Goal: Information Seeking & Learning: Check status

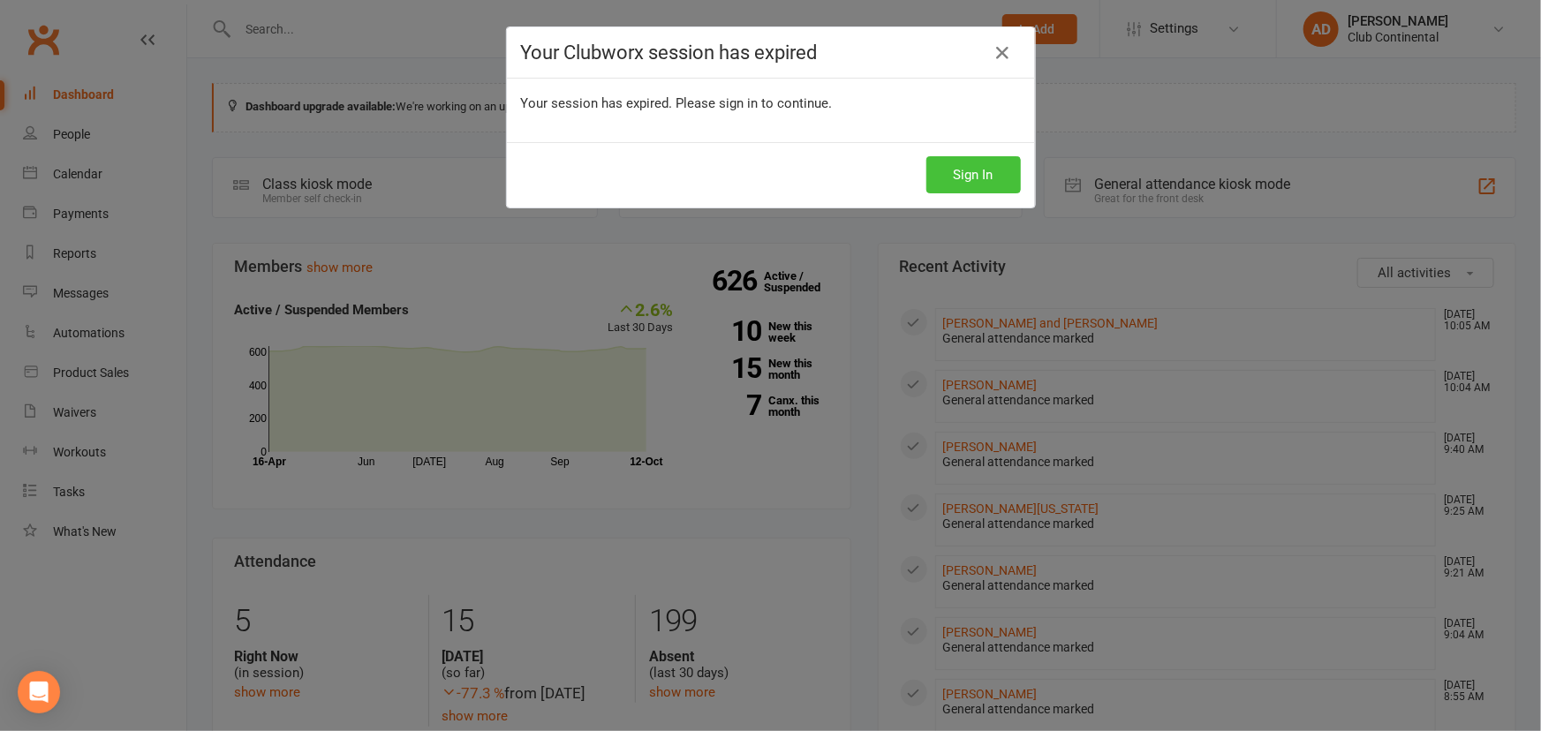
click at [927, 175] on button "Sign In" at bounding box center [974, 174] width 95 height 37
click at [927, 168] on button "Sign In" at bounding box center [974, 174] width 95 height 37
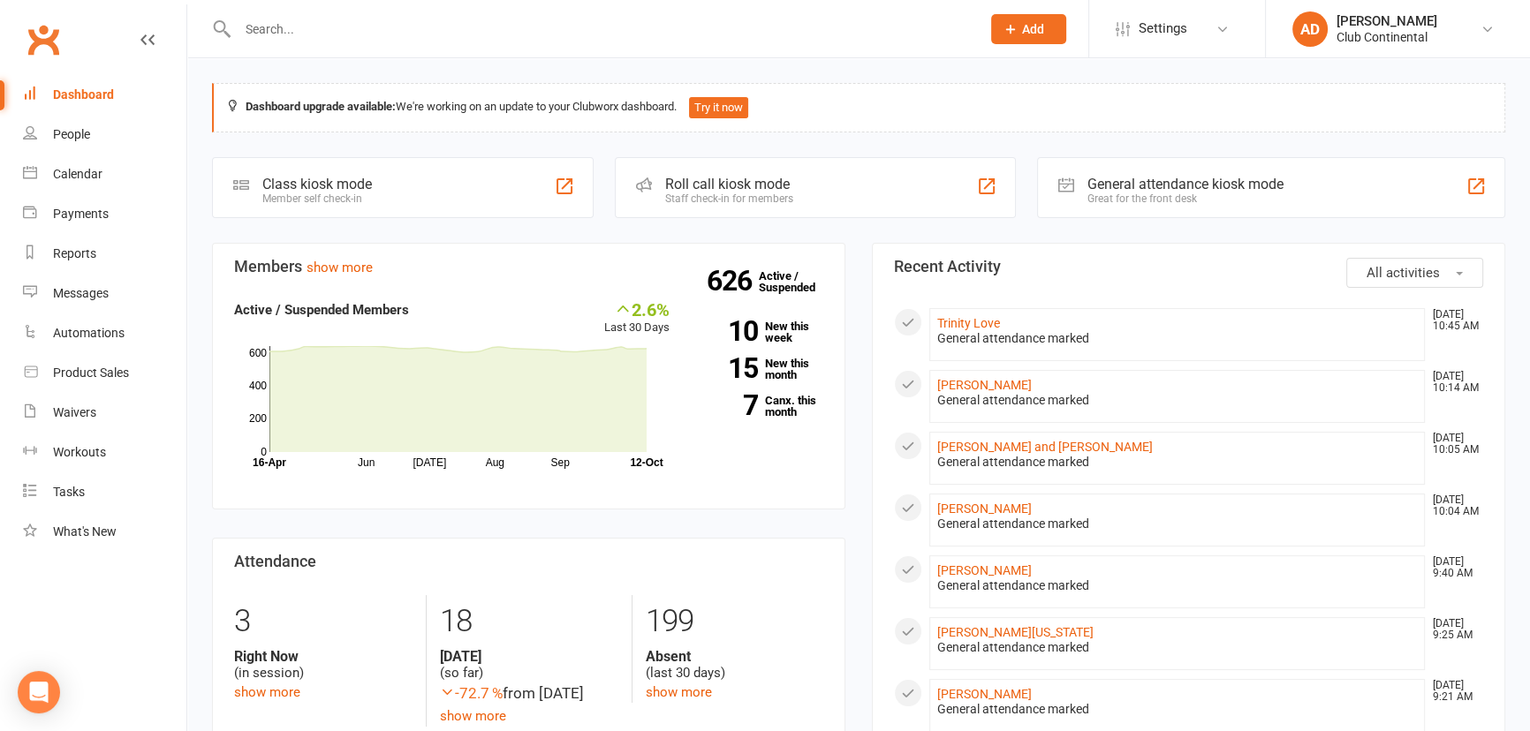
click at [1399, 276] on span "All activities" at bounding box center [1403, 273] width 73 height 16
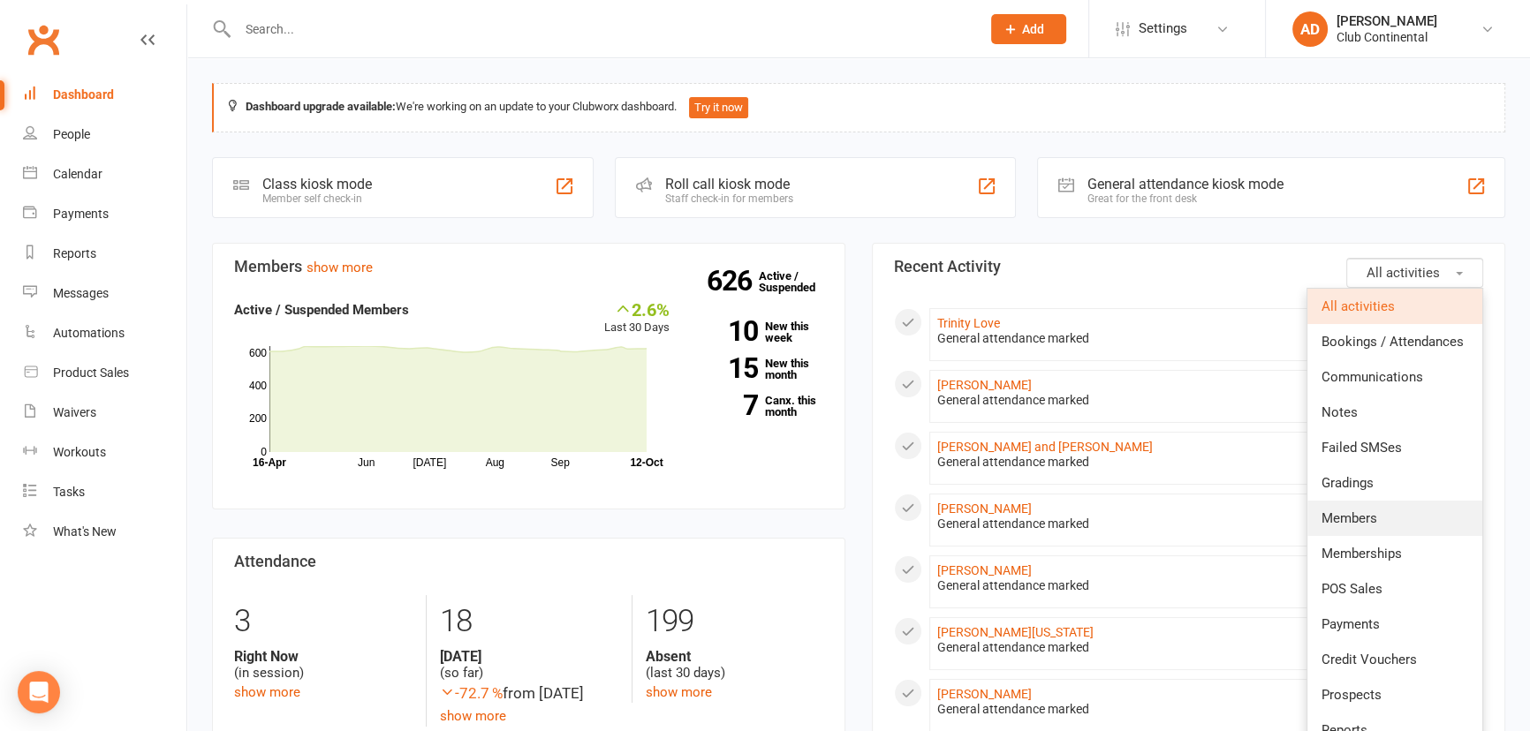
click at [1404, 511] on link "Members" at bounding box center [1394, 518] width 175 height 35
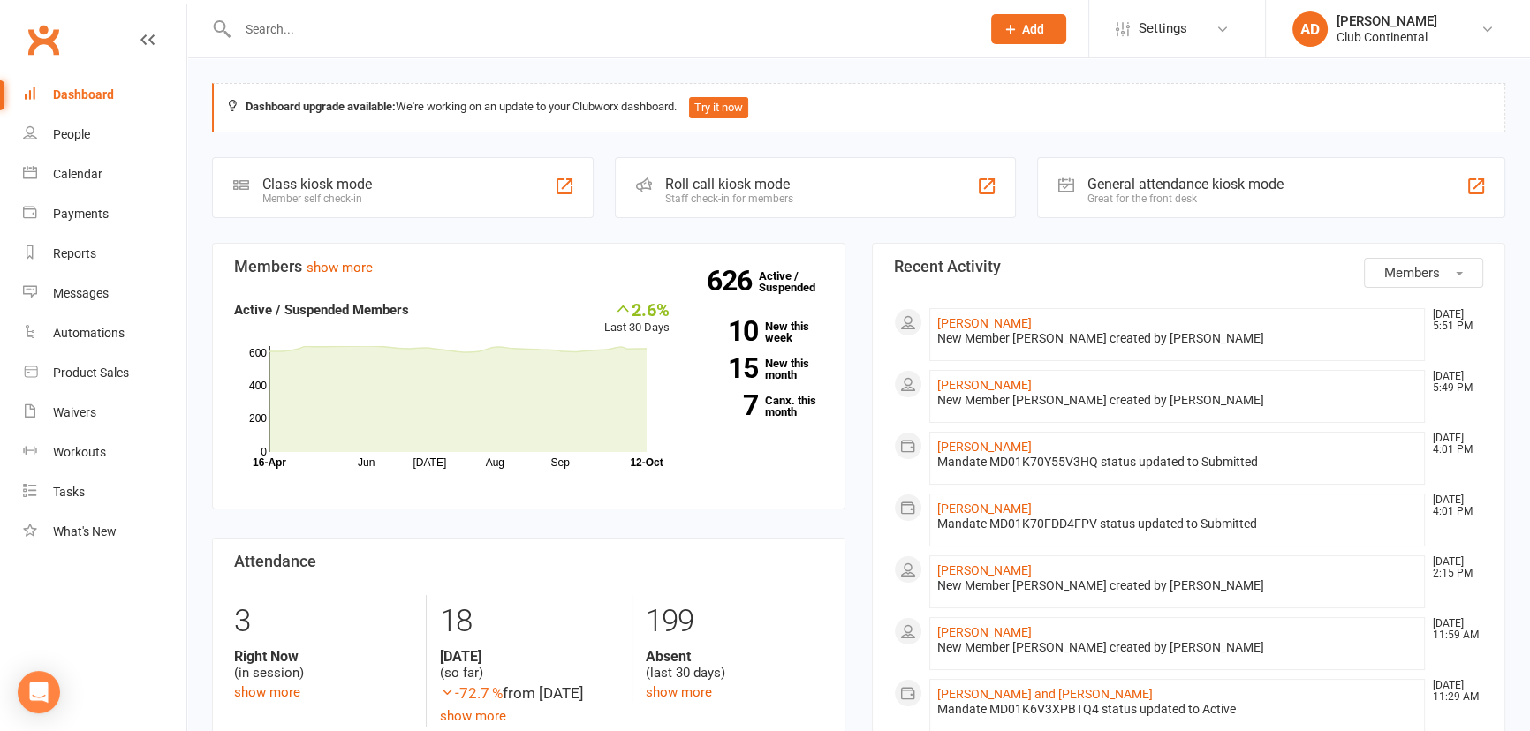
click at [1456, 274] on button "Members" at bounding box center [1423, 273] width 119 height 30
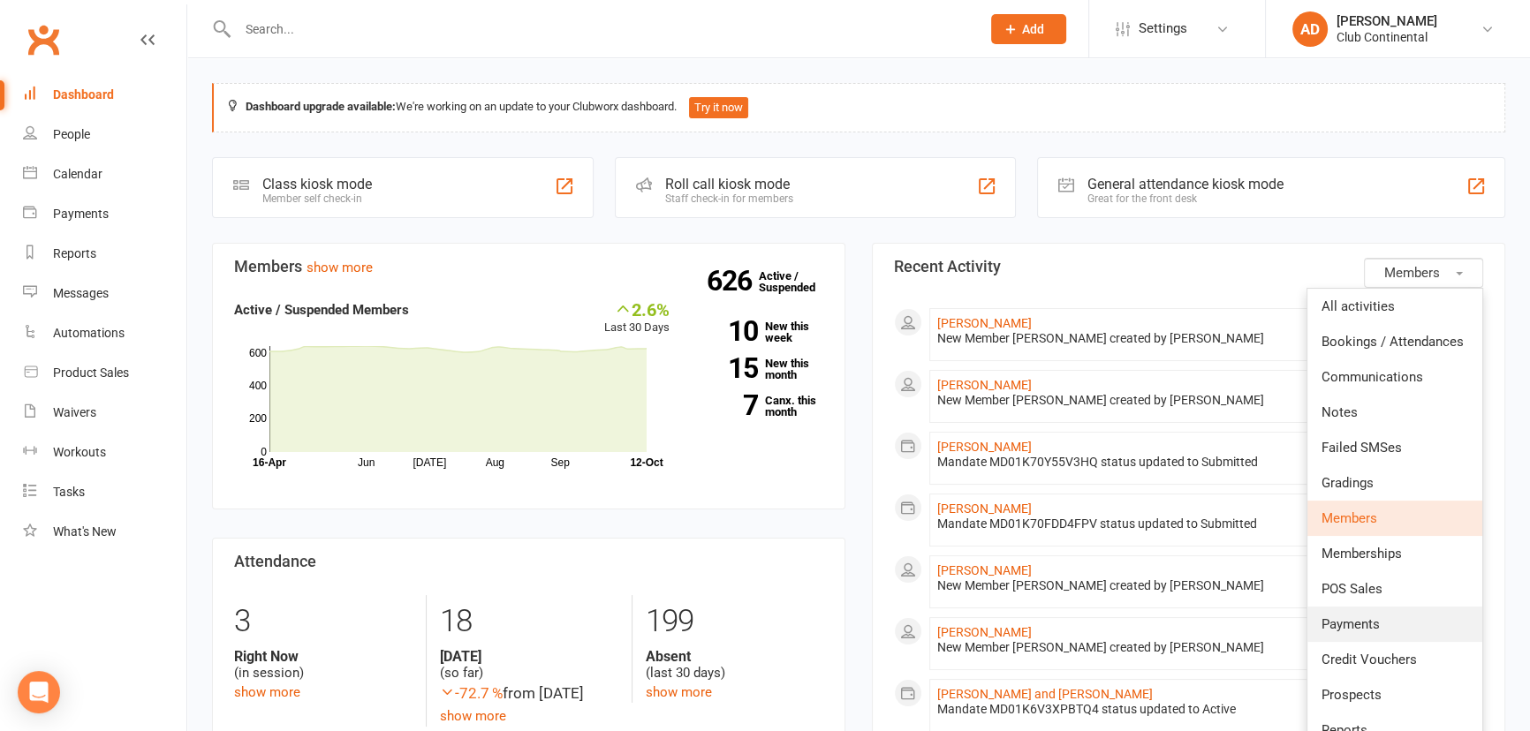
click at [1383, 616] on link "Payments" at bounding box center [1394, 624] width 175 height 35
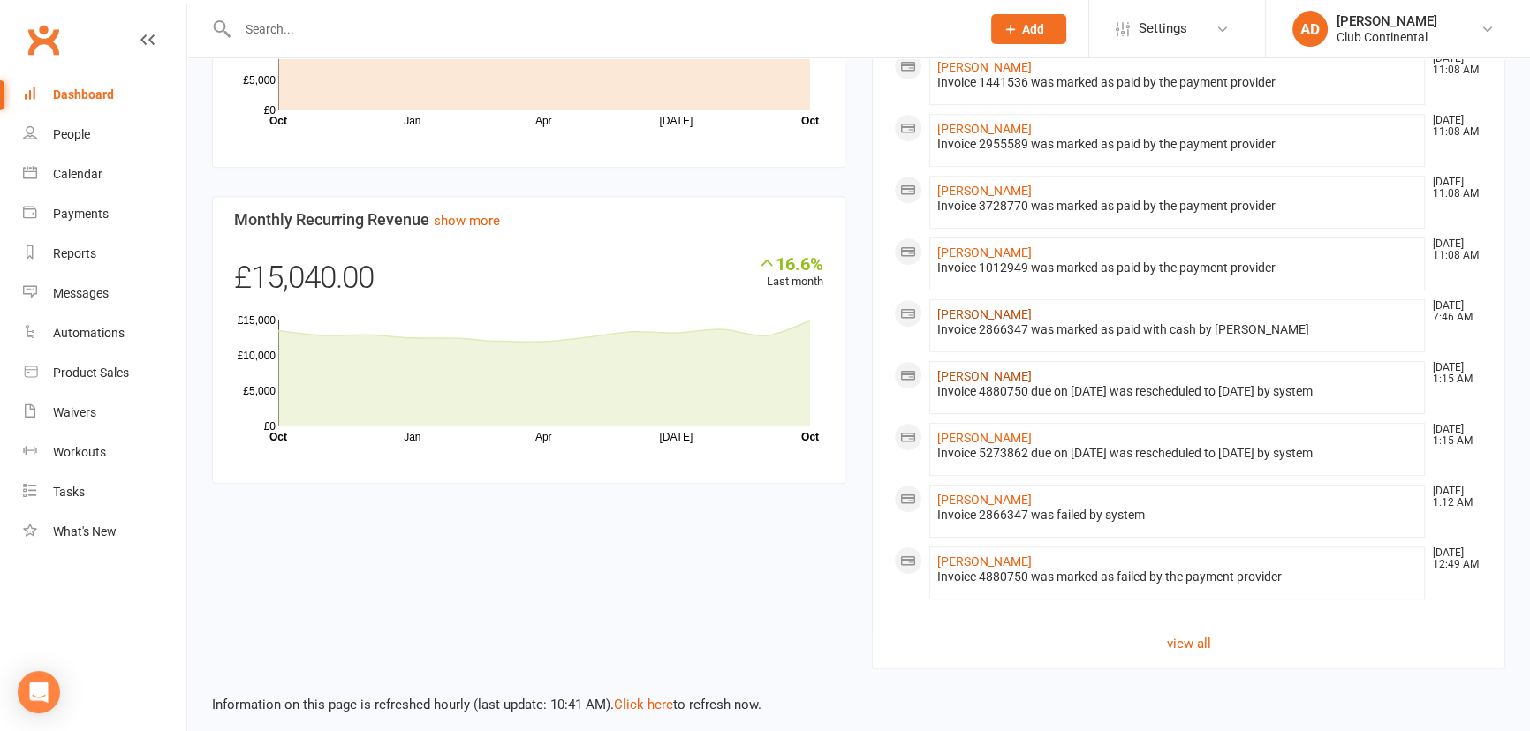
scroll to position [942, 0]
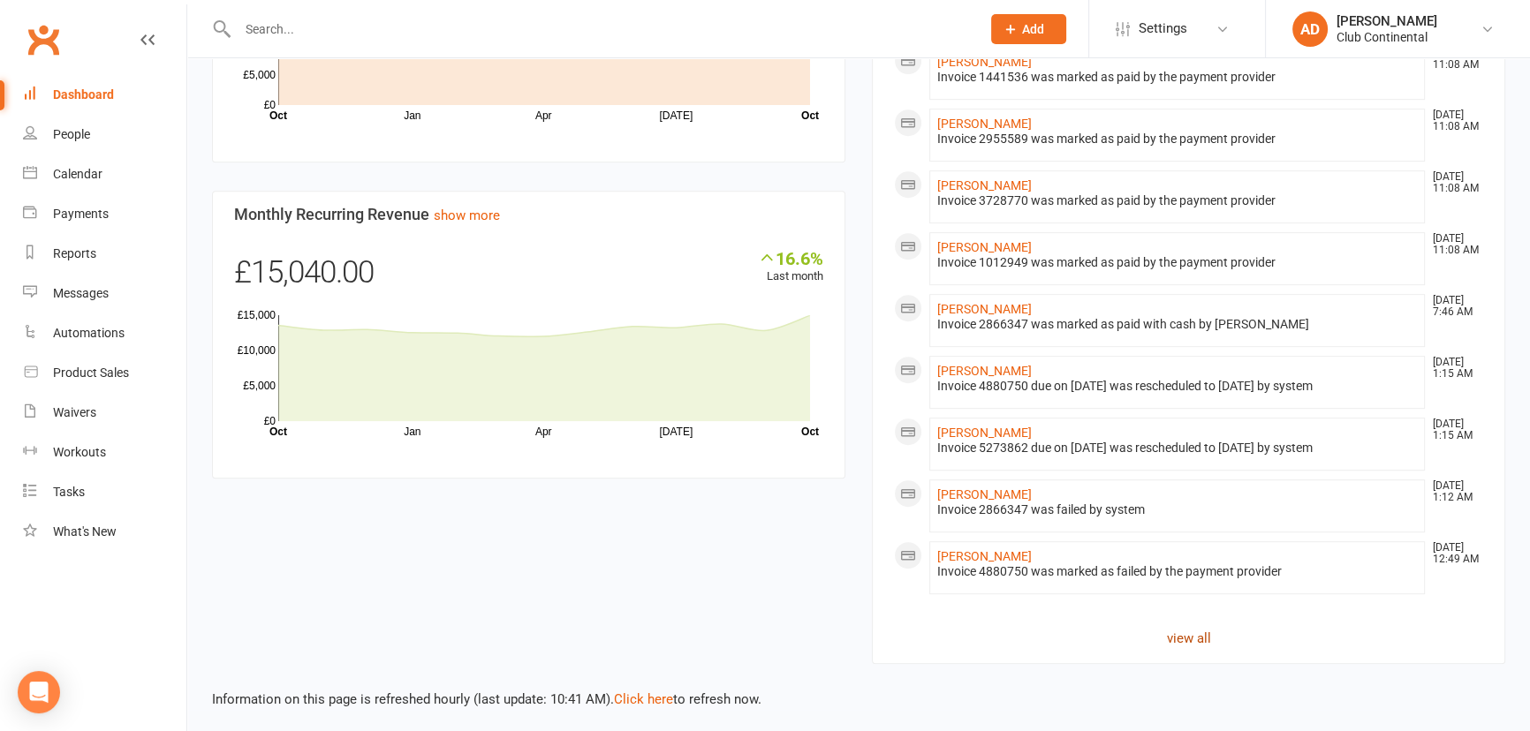
click at [1198, 630] on link "view all" at bounding box center [1188, 638] width 589 height 21
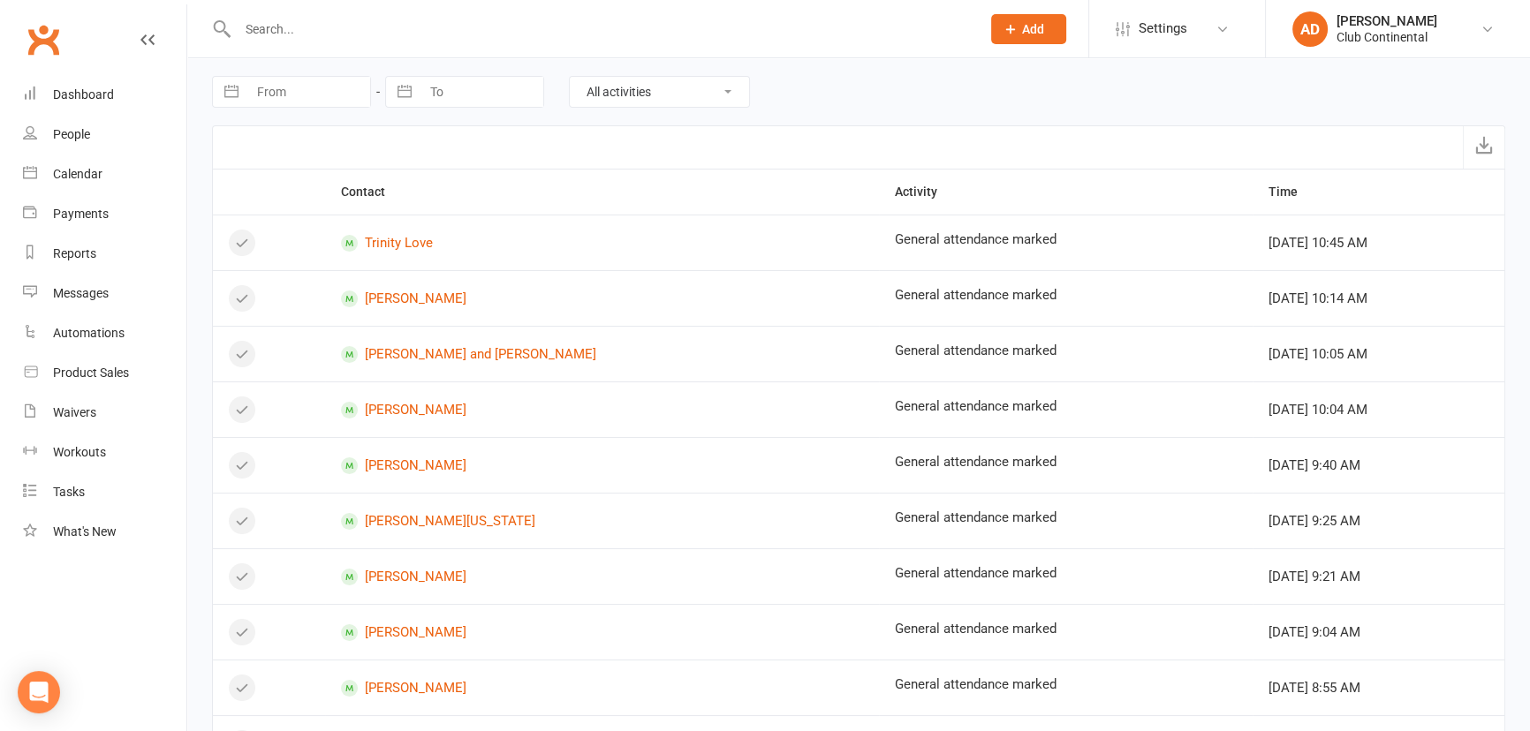
drag, startPoint x: 721, startPoint y: 89, endPoint x: 670, endPoint y: 143, distance: 74.4
click at [721, 89] on select "All activities Bookings / Attendances Communications Notes Failed SMSes Grading…" at bounding box center [659, 92] width 179 height 30
drag, startPoint x: 623, startPoint y: 90, endPoint x: 628, endPoint y: 102, distance: 12.6
click at [623, 90] on select "All activities Bookings / Attendances Communications Notes Failed SMSes Grading…" at bounding box center [659, 92] width 179 height 30
select select "InvoiceLogEntry"
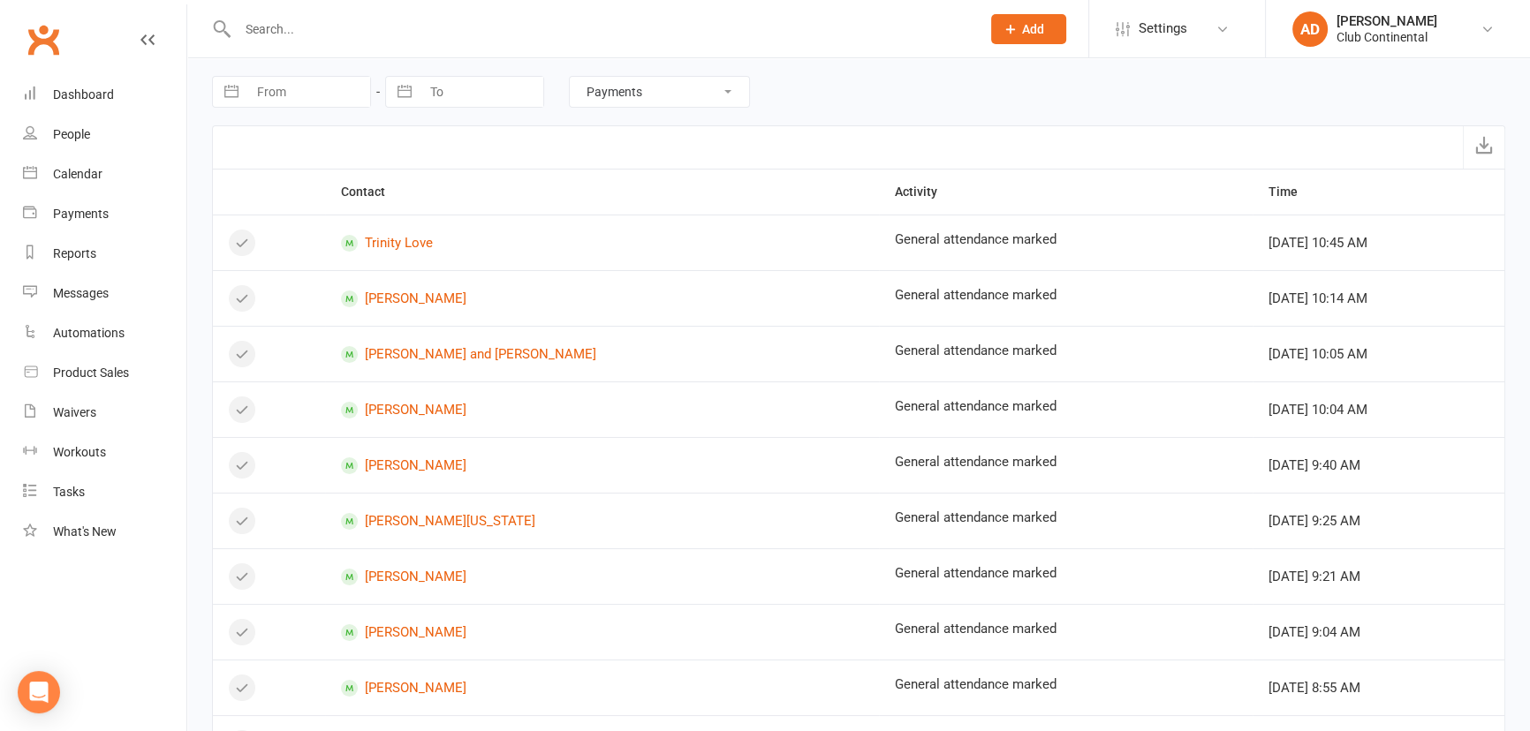
click at [570, 77] on select "All activities Bookings / Attendances Communications Notes Failed SMSes Grading…" at bounding box center [659, 92] width 179 height 30
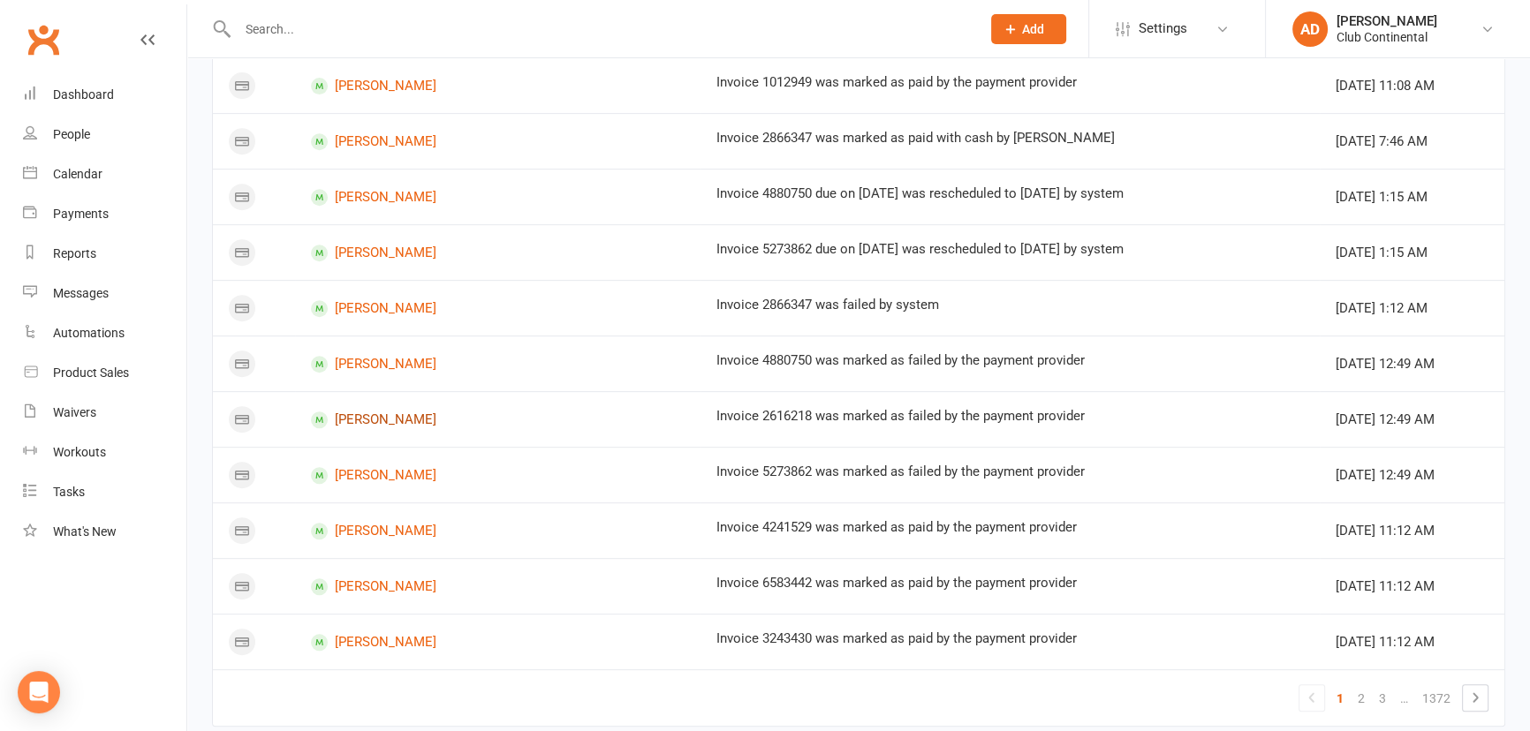
scroll to position [963, 0]
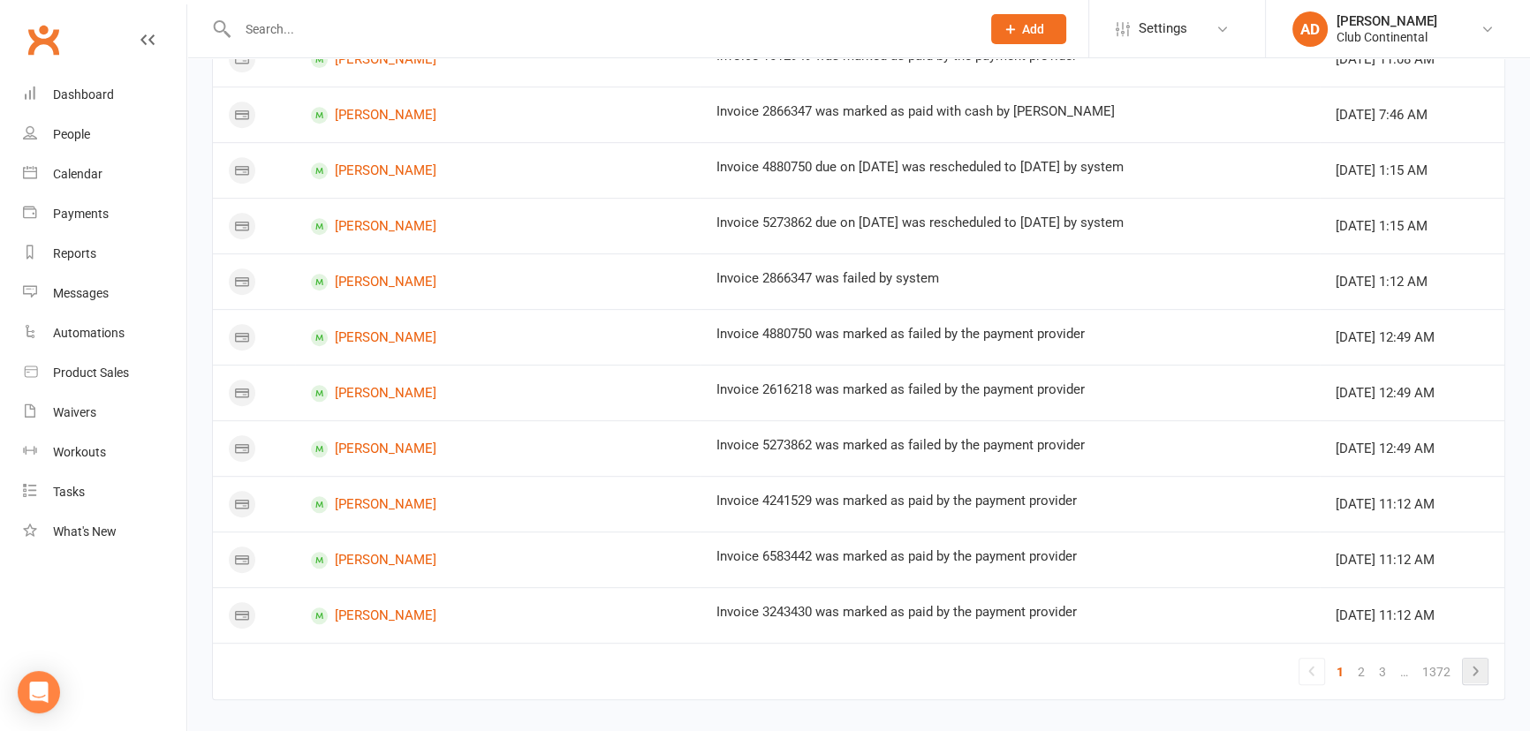
click at [1480, 663] on icon at bounding box center [1475, 671] width 21 height 21
click at [1481, 669] on icon at bounding box center [1475, 671] width 21 height 21
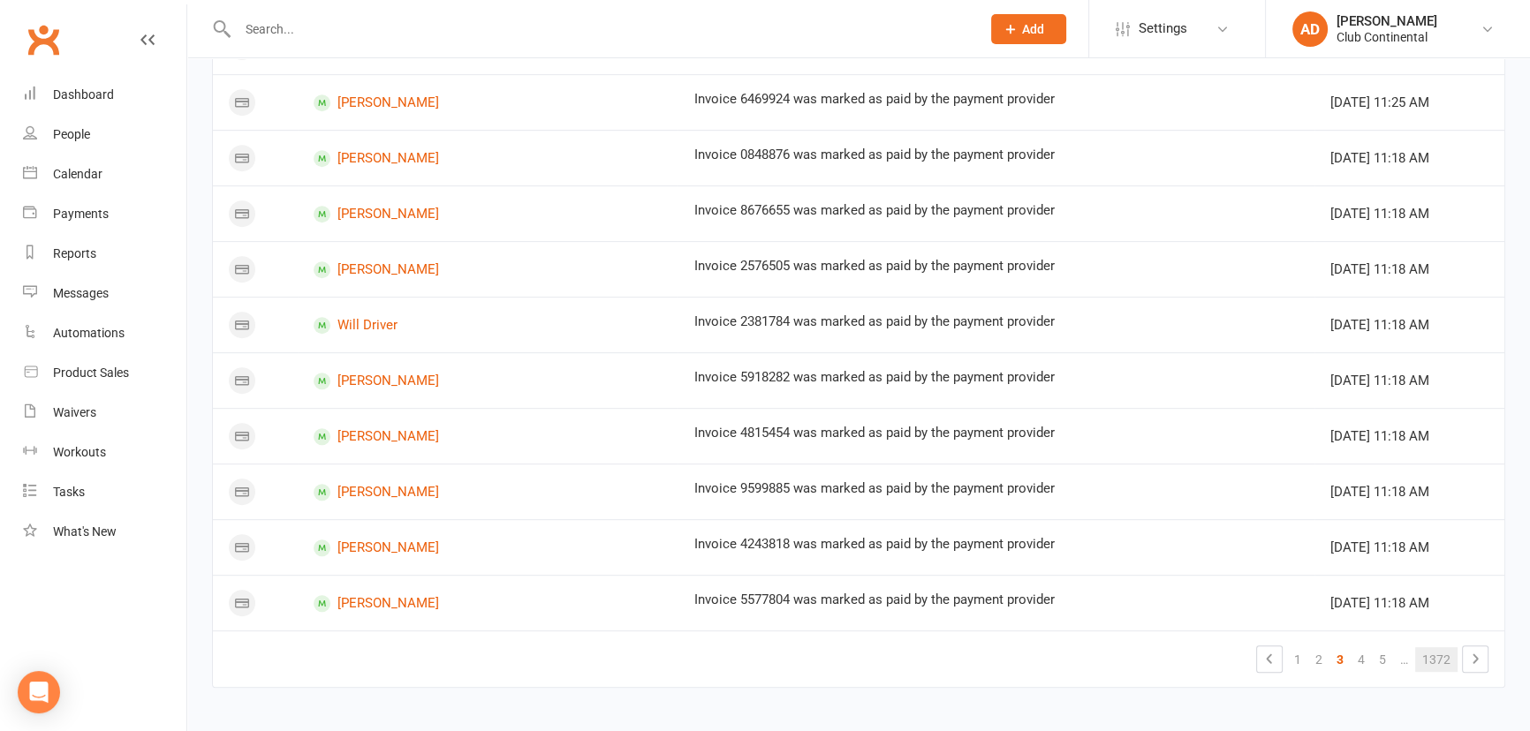
scroll to position [979, 0]
drag, startPoint x: 1506, startPoint y: 663, endPoint x: 1497, endPoint y: 662, distance: 8.9
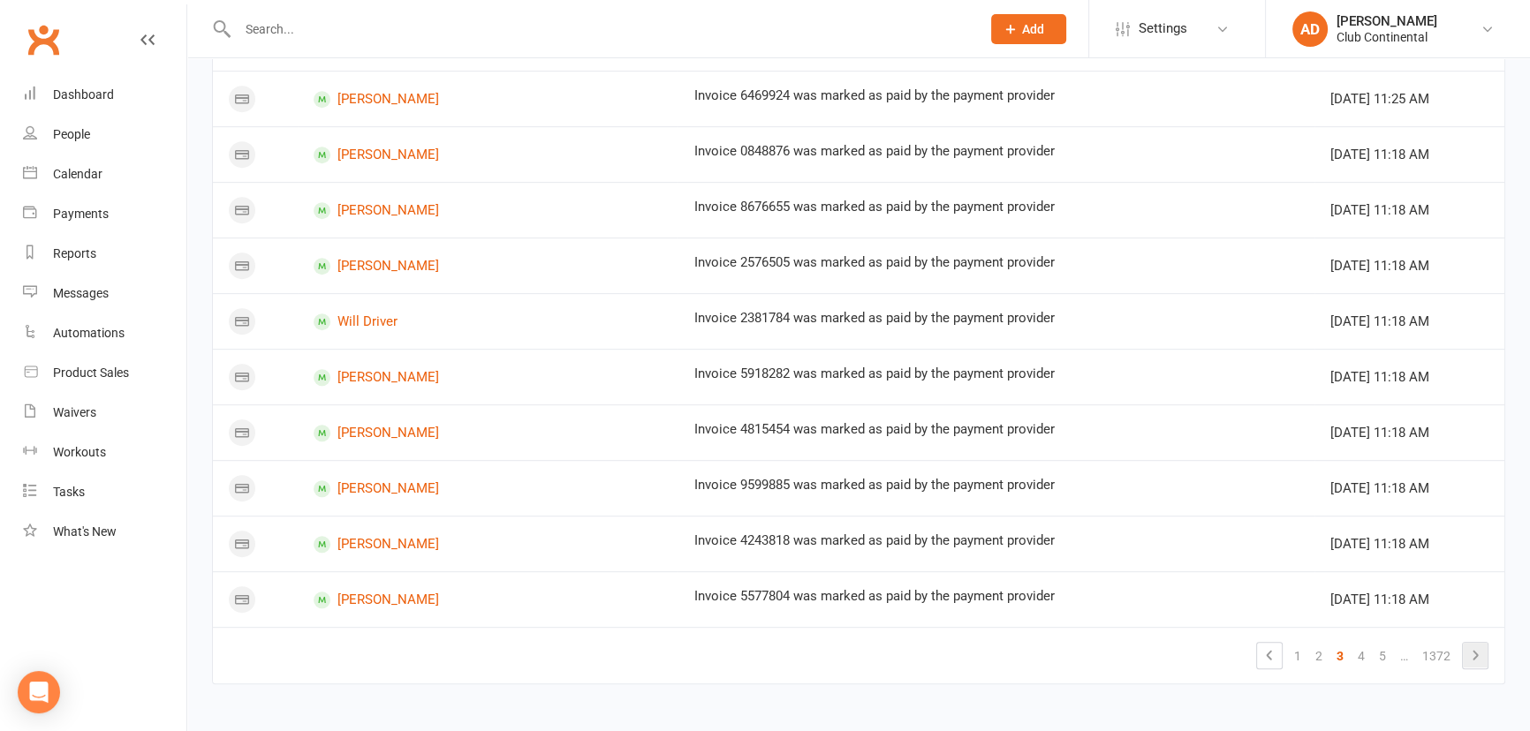
click at [1466, 648] on icon at bounding box center [1475, 655] width 21 height 21
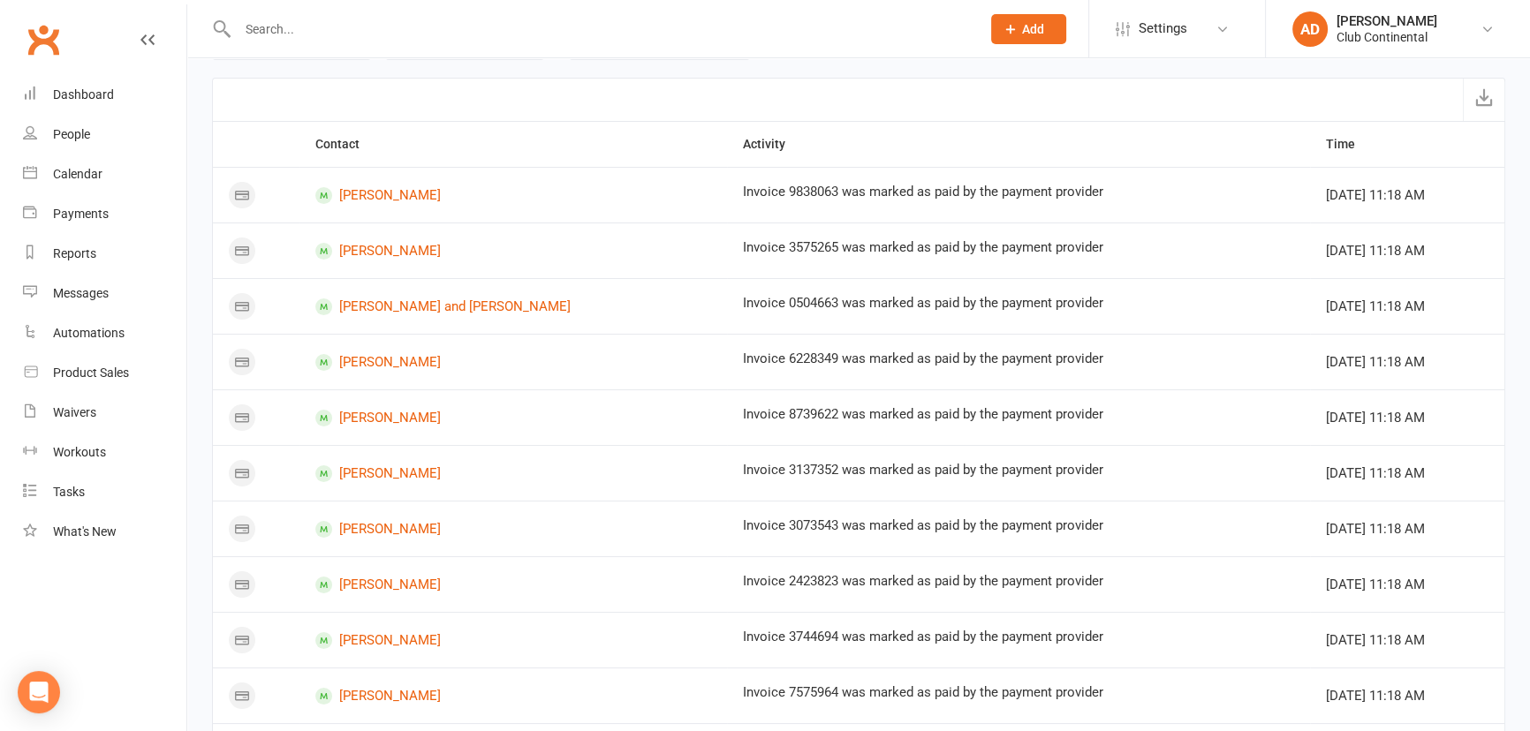
scroll to position [0, 0]
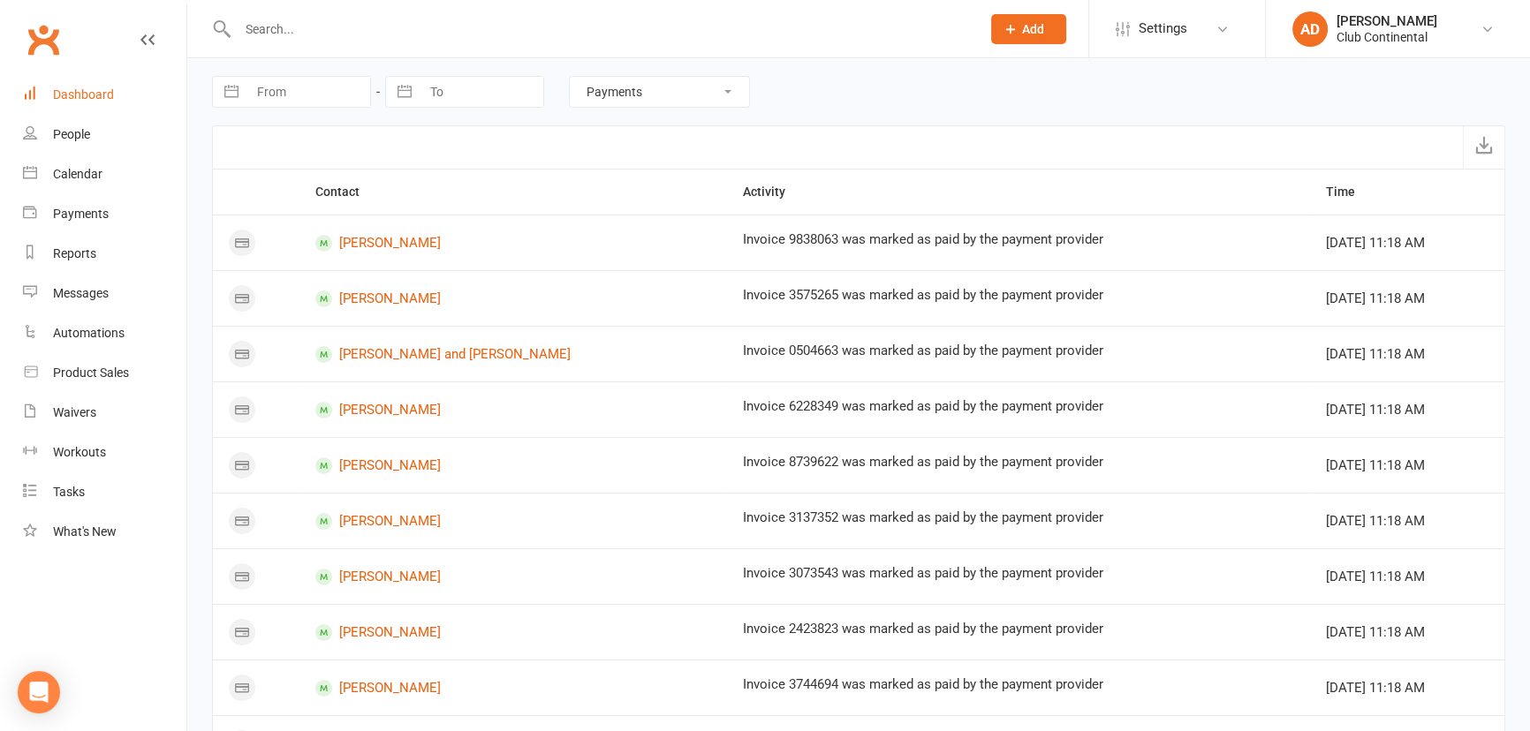
click at [105, 93] on div "Dashboard" at bounding box center [83, 94] width 61 height 14
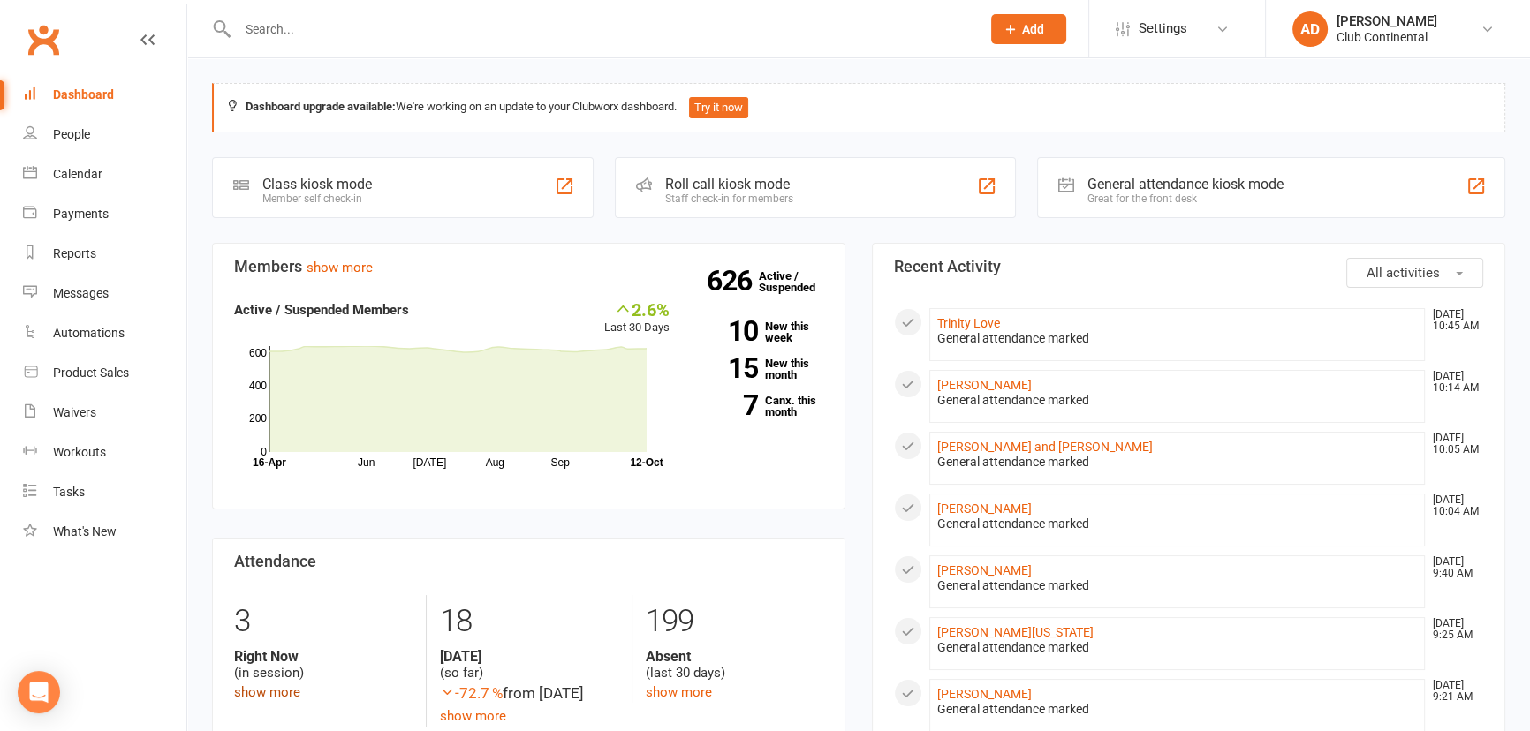
click at [266, 695] on link "show more" at bounding box center [267, 693] width 66 height 16
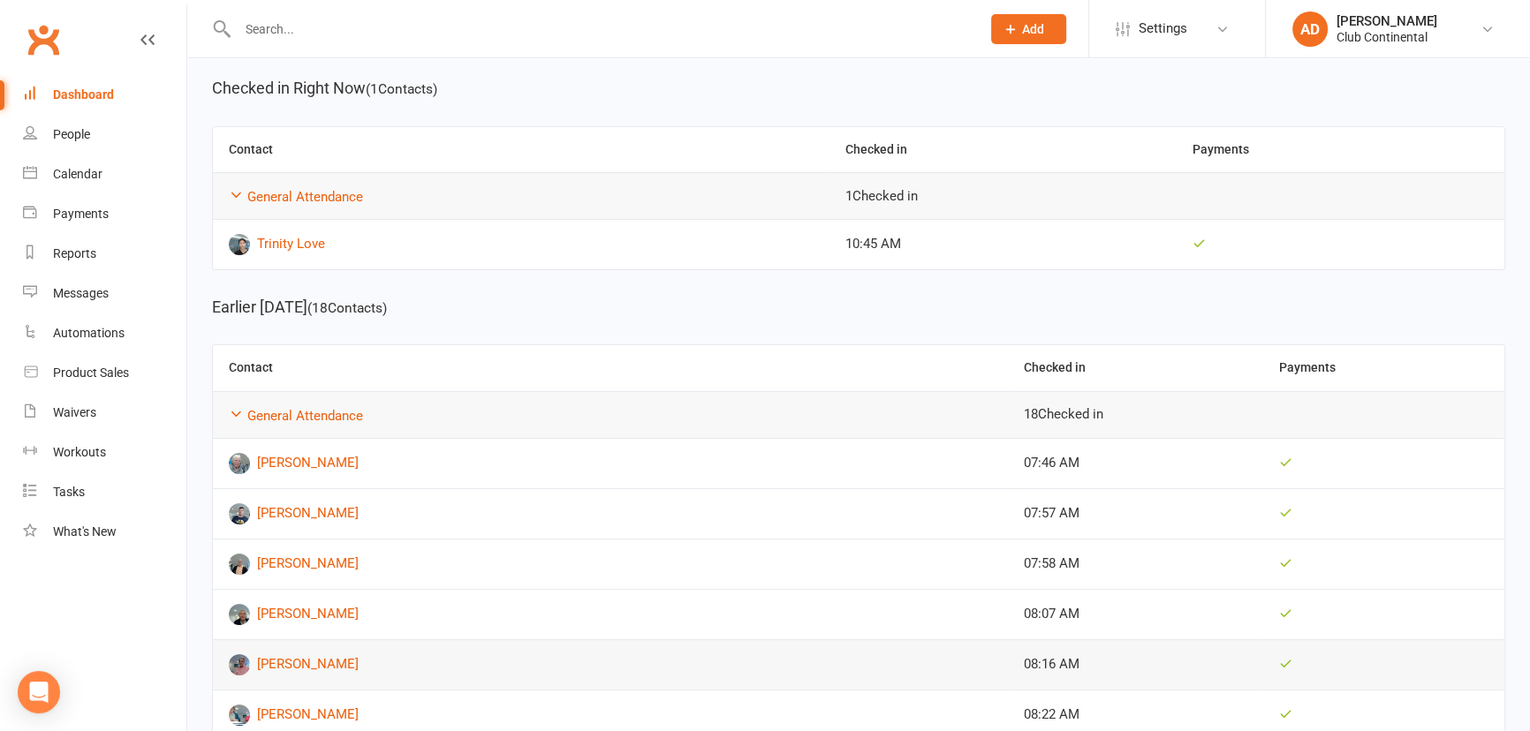
scroll to position [61, 0]
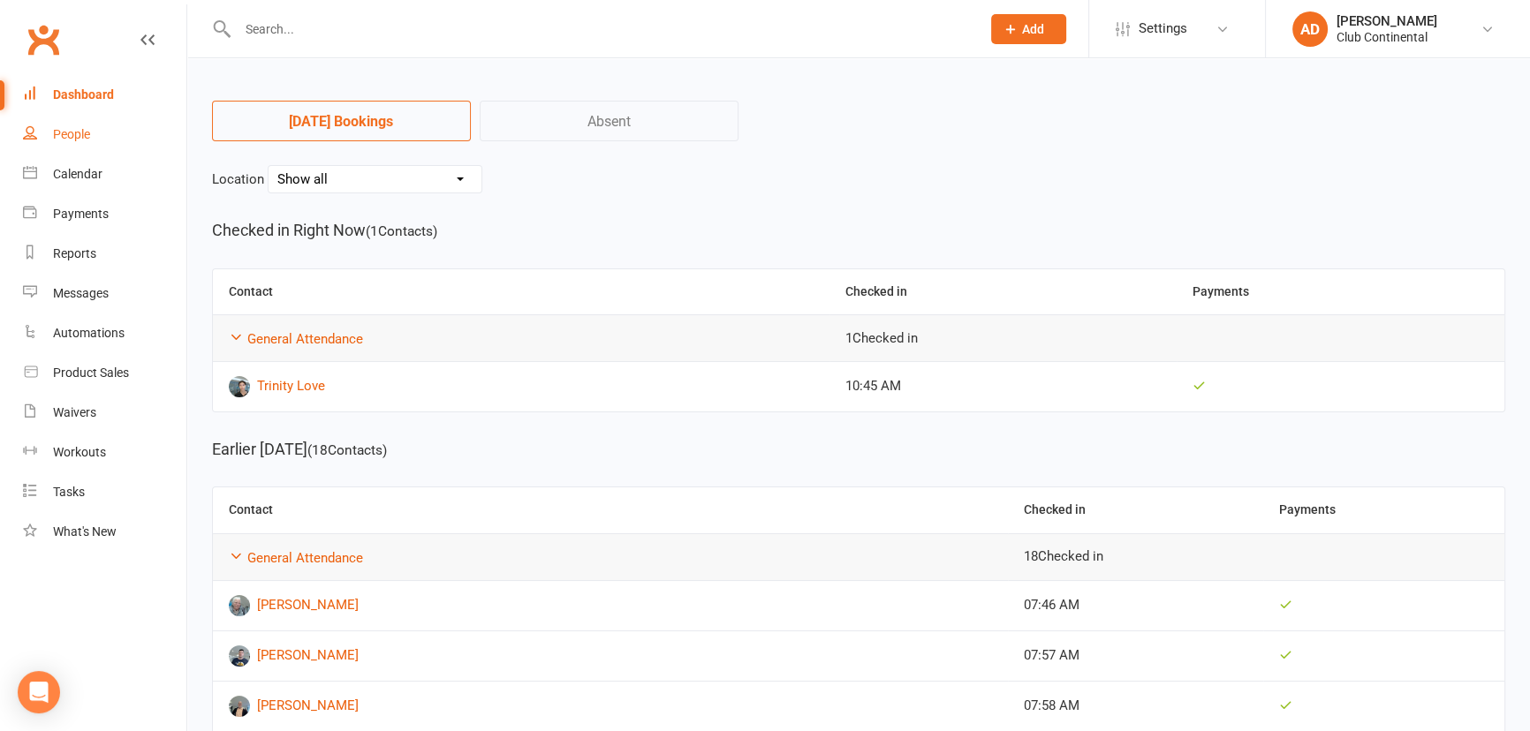
click at [113, 115] on link "People" at bounding box center [104, 135] width 163 height 40
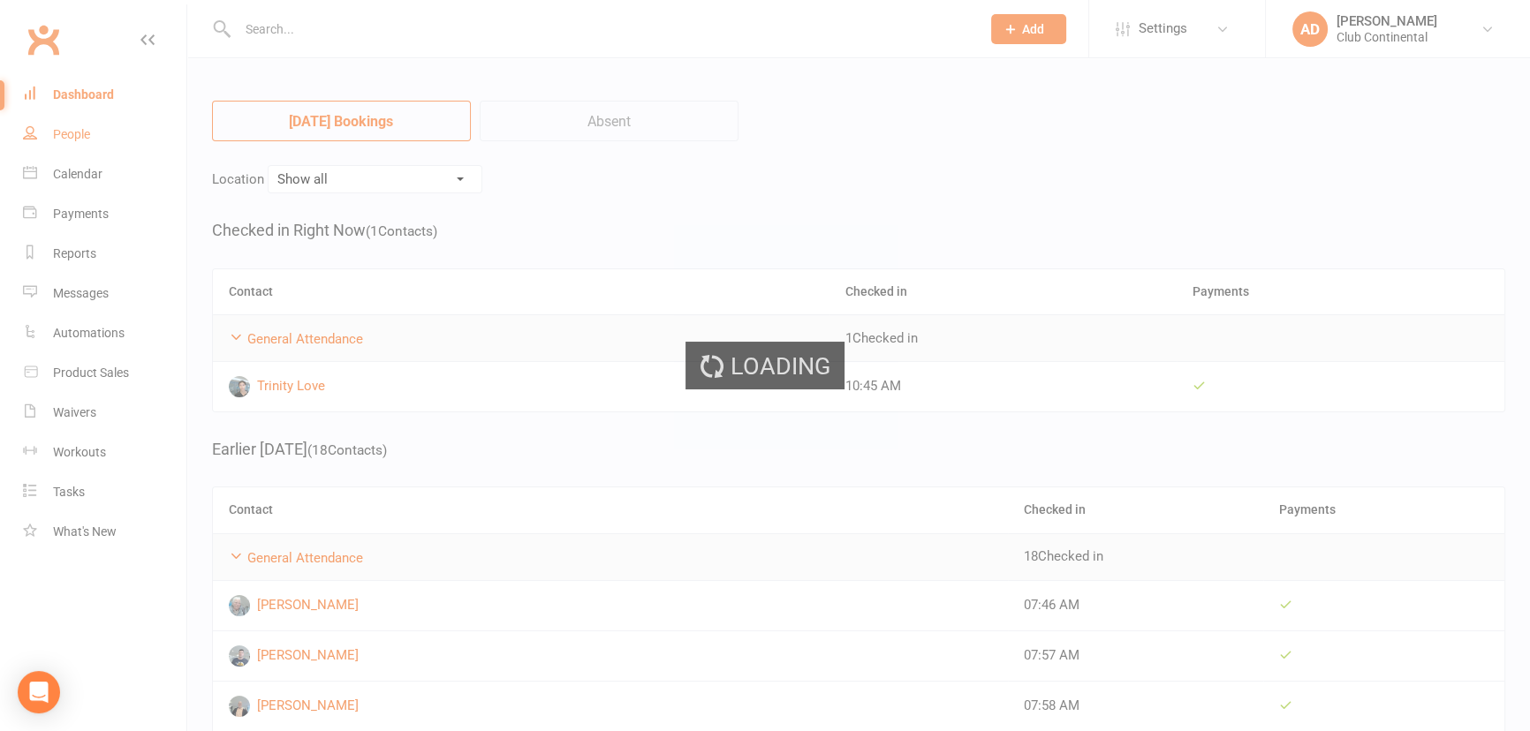
select select "100"
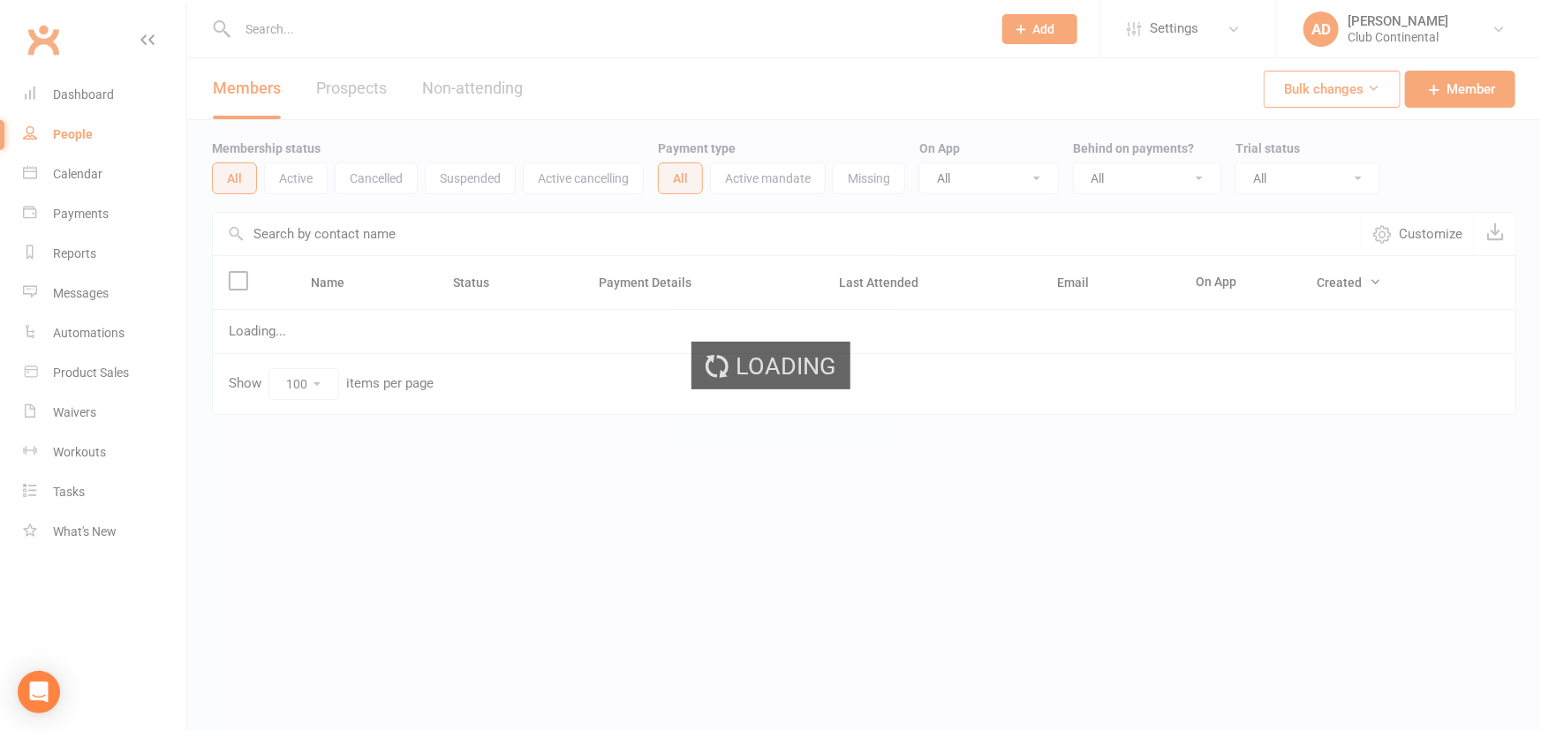
click at [116, 103] on div "Loading" at bounding box center [770, 365] width 1541 height 731
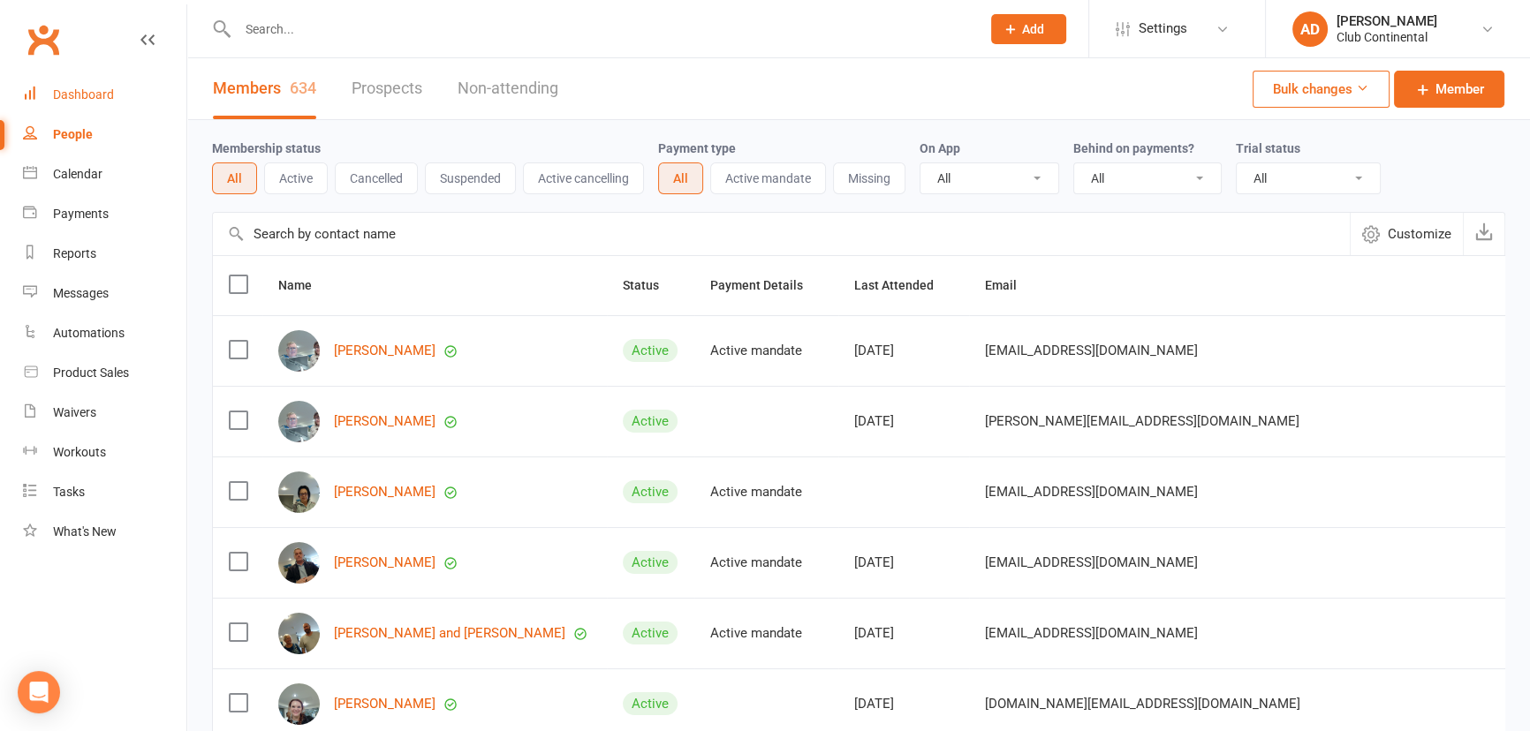
click at [116, 103] on link "Dashboard" at bounding box center [104, 95] width 163 height 40
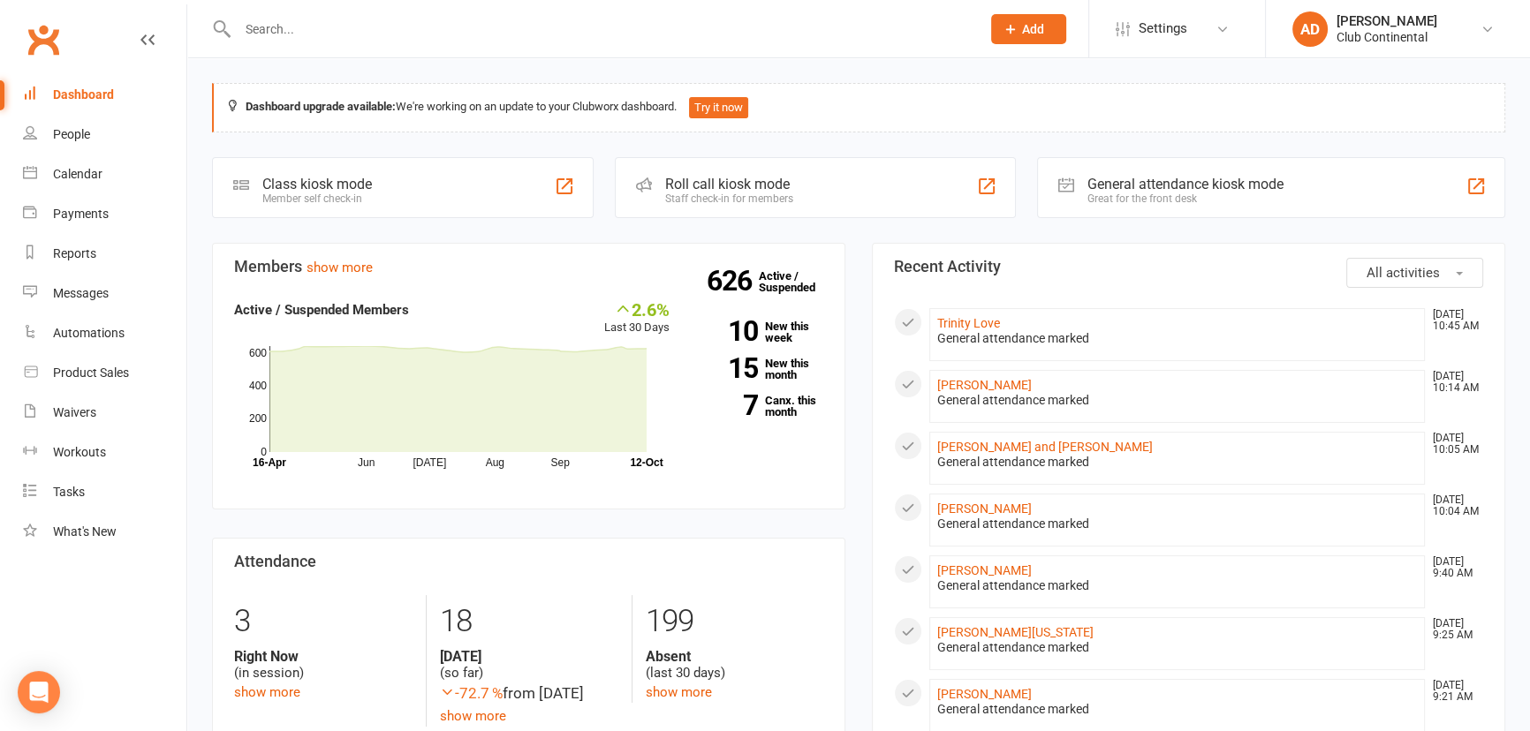
click at [307, 34] on input "text" at bounding box center [600, 29] width 736 height 25
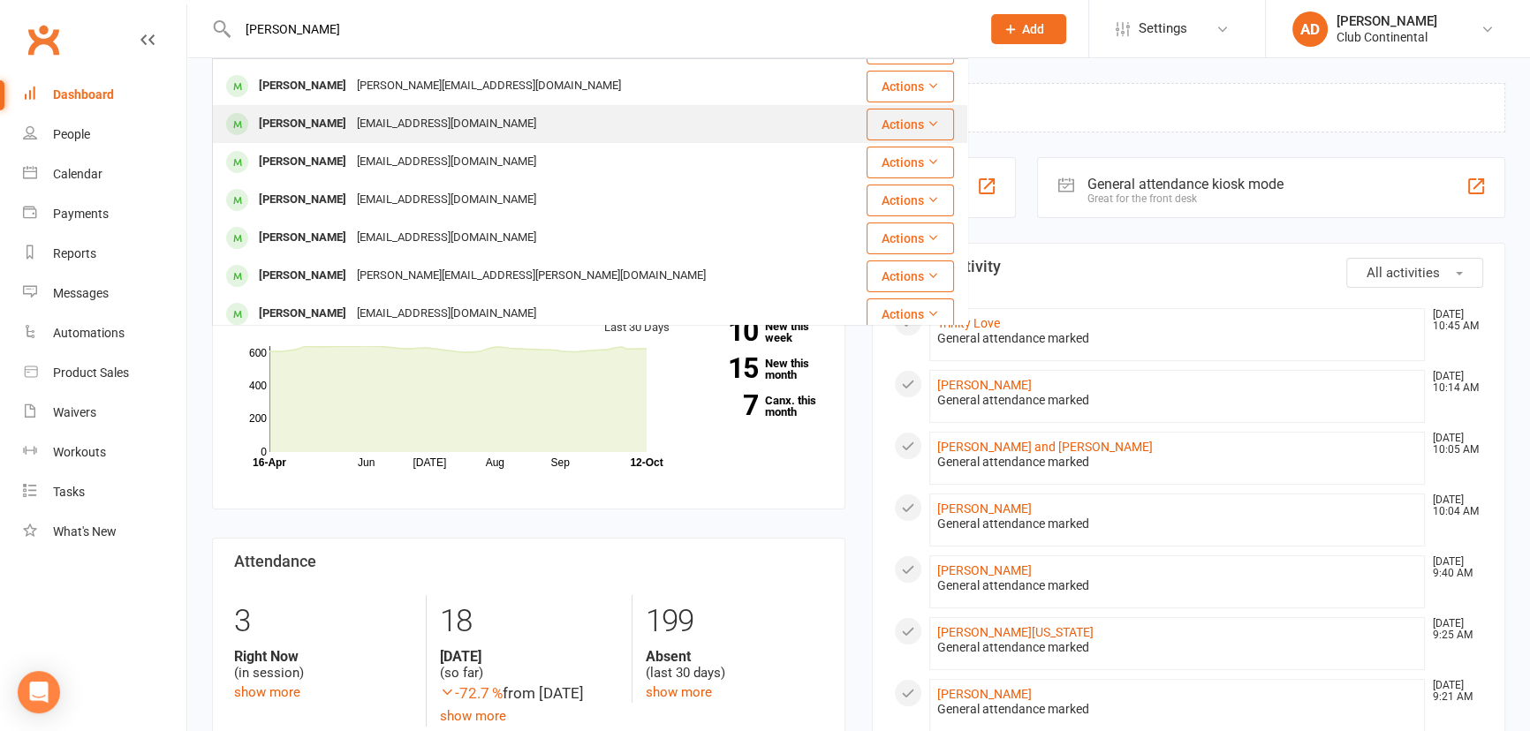
scroll to position [160, 0]
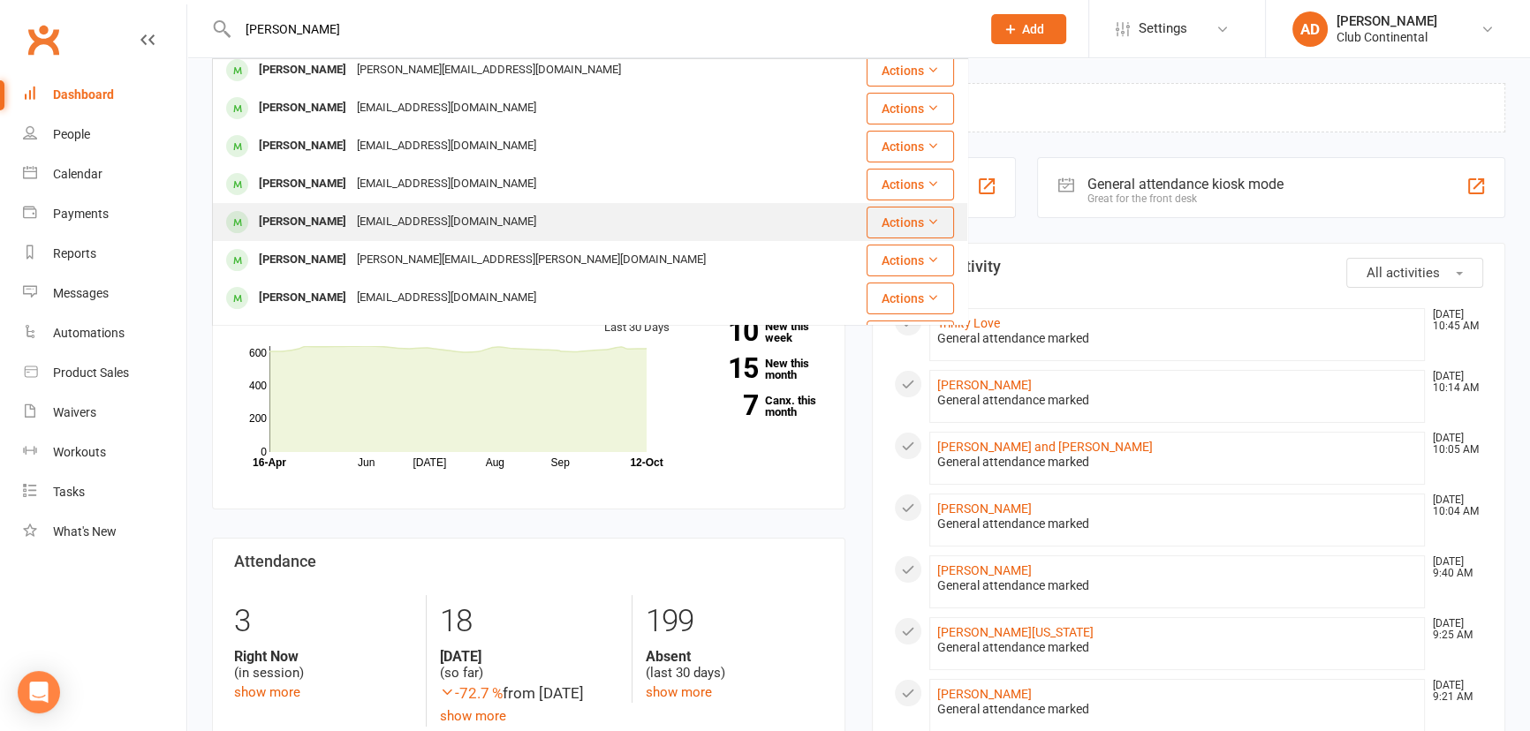
type input "dani"
click at [367, 209] on div "dannilouisej@hotmail.com" at bounding box center [447, 222] width 190 height 26
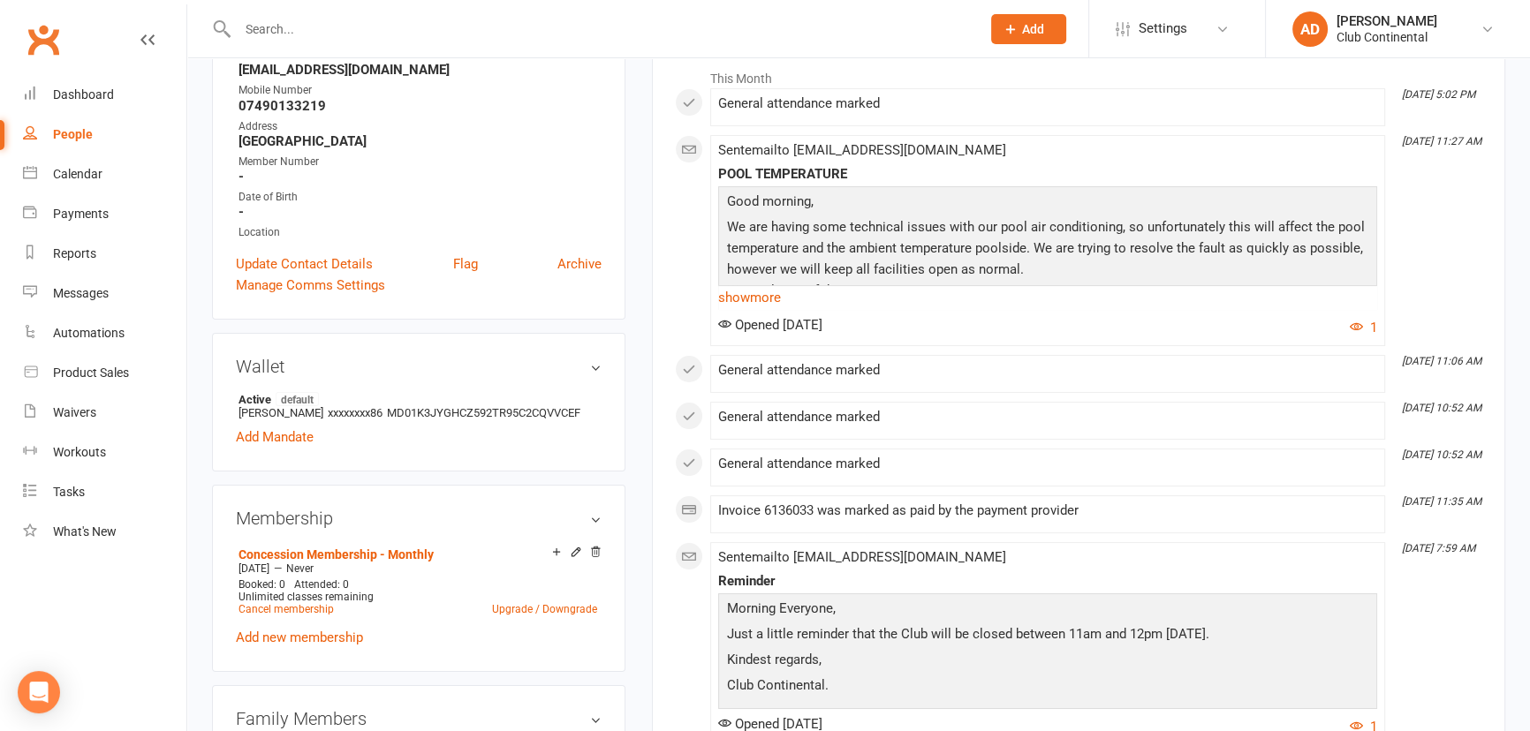
scroll to position [321, 0]
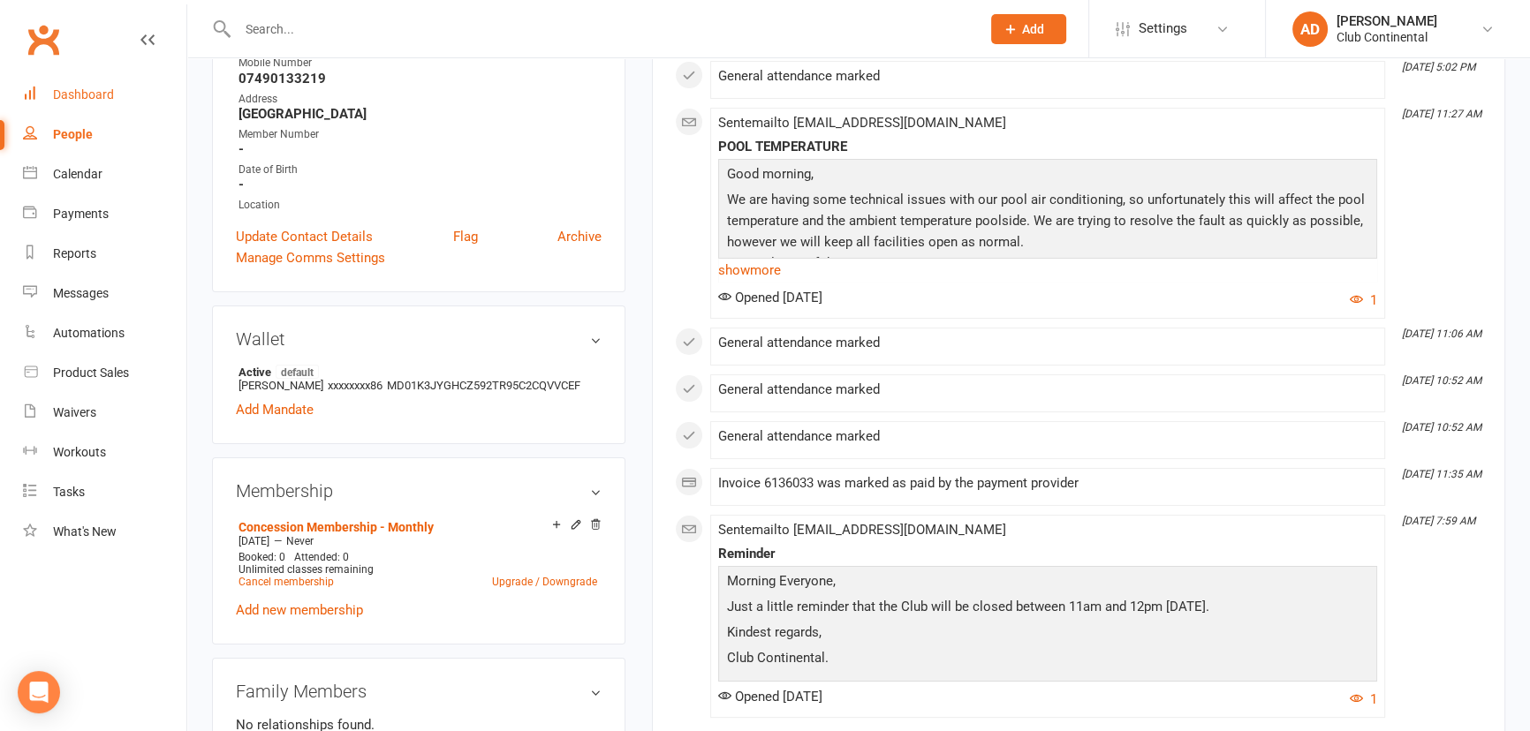
click at [82, 90] on div "Dashboard" at bounding box center [83, 94] width 61 height 14
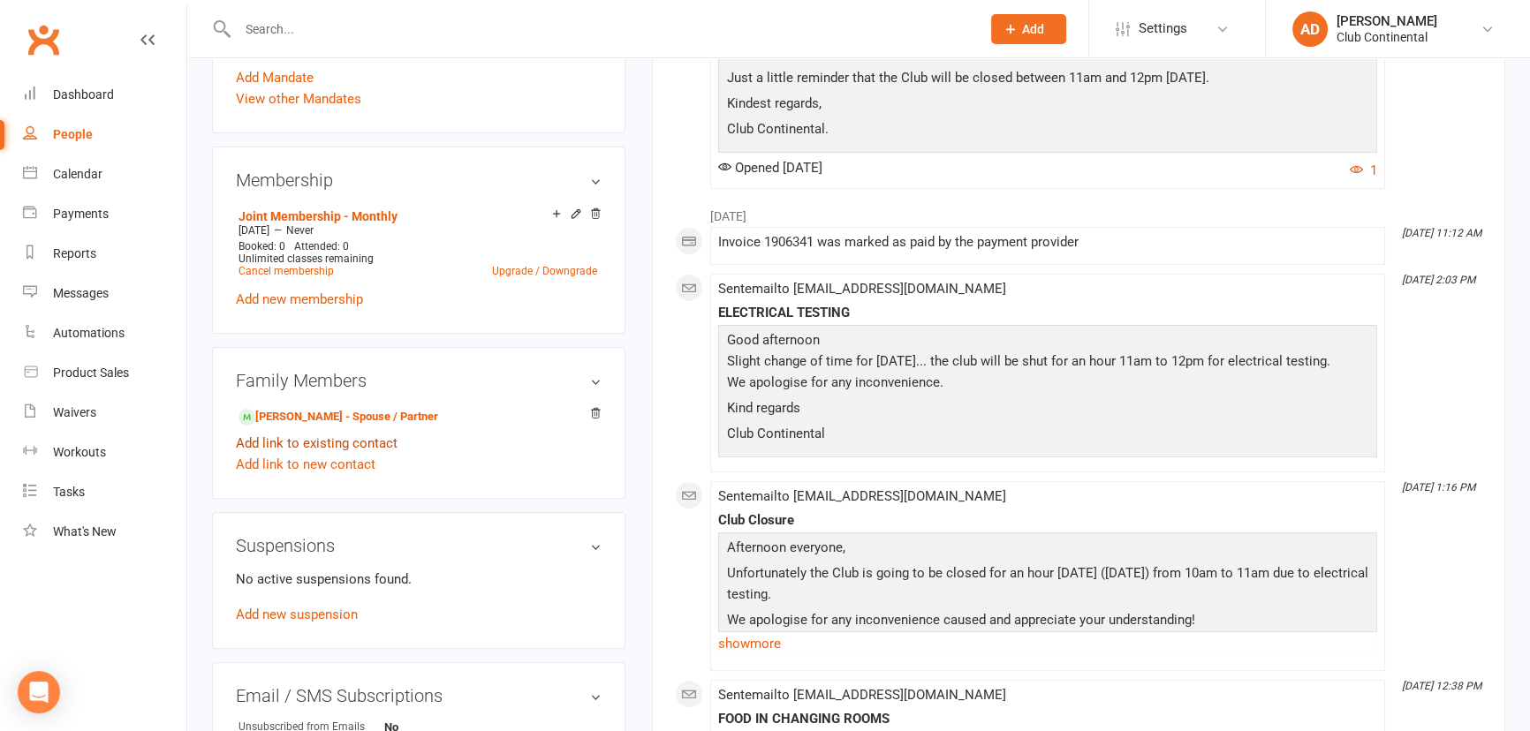
scroll to position [642, 0]
click at [389, 414] on link "Hugo Gonzalez - Spouse / Partner" at bounding box center [339, 416] width 200 height 19
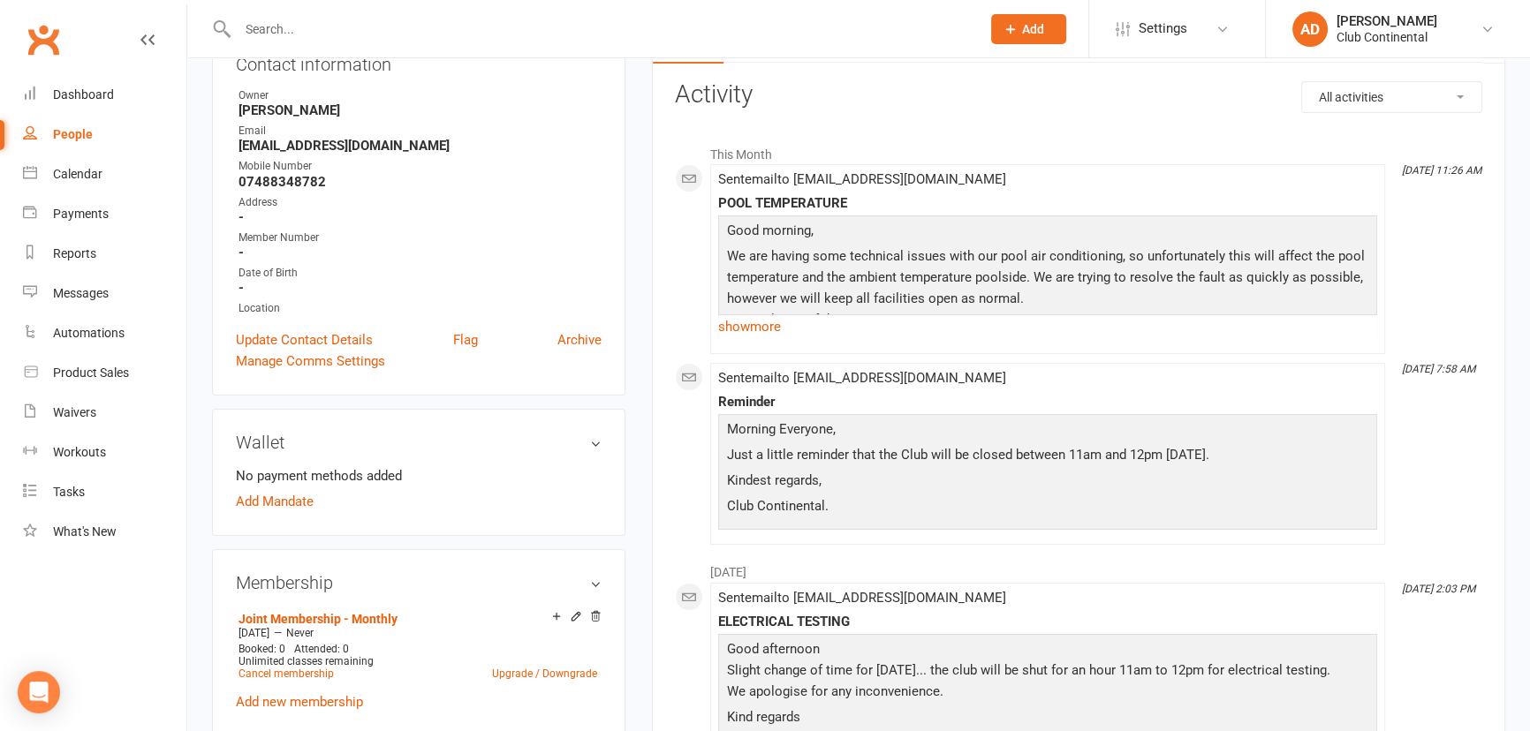
scroll to position [240, 0]
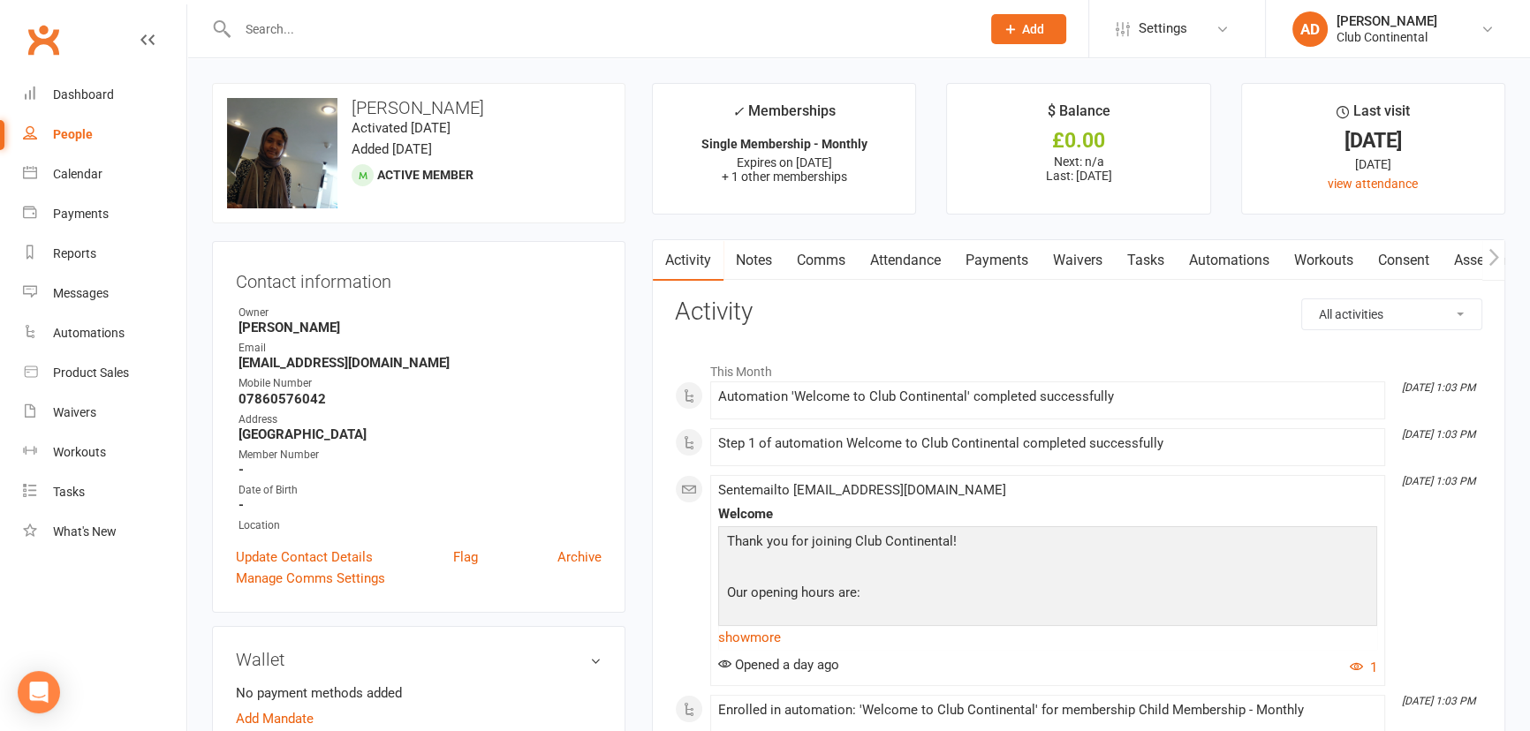
click at [1005, 261] on link "Payments" at bounding box center [996, 260] width 87 height 41
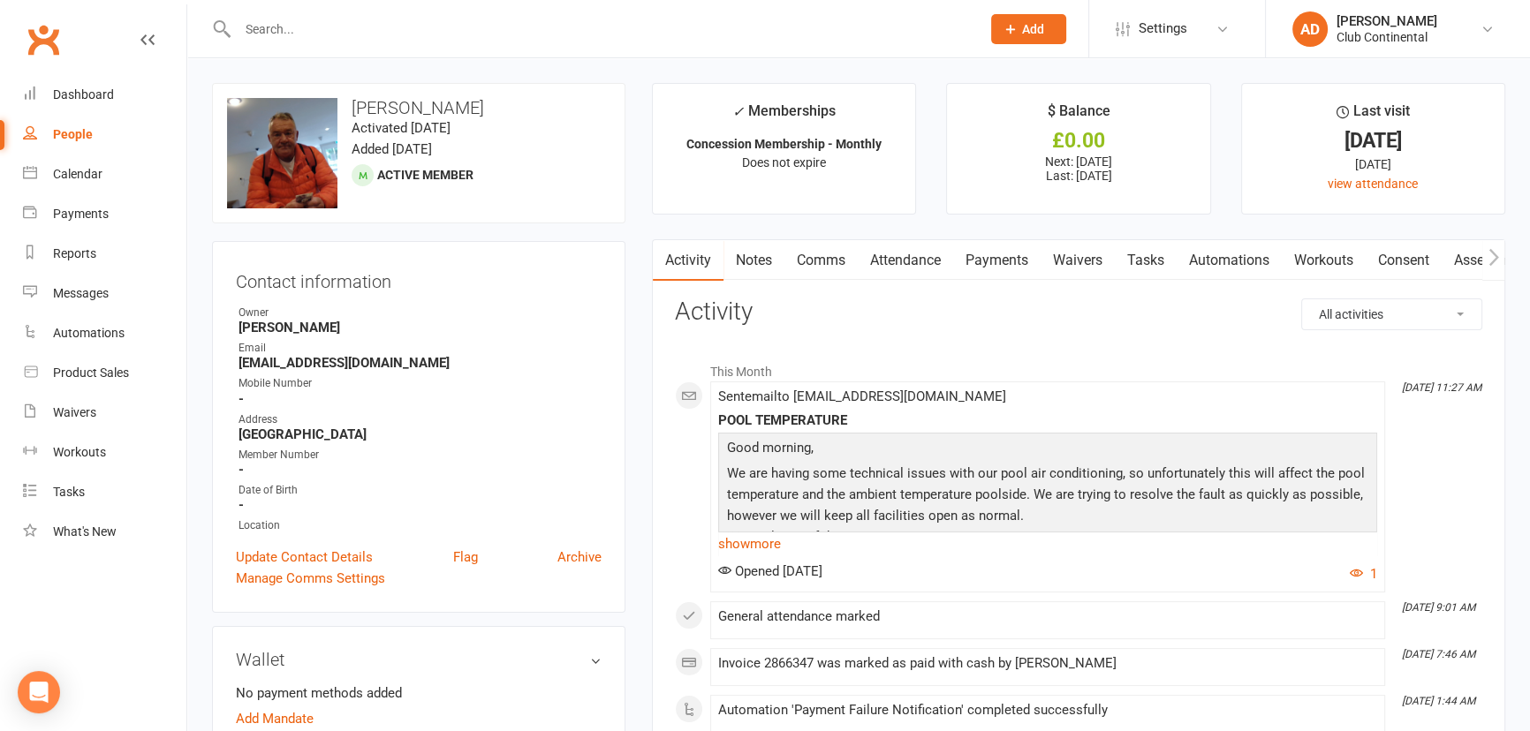
click at [980, 251] on link "Payments" at bounding box center [996, 260] width 87 height 41
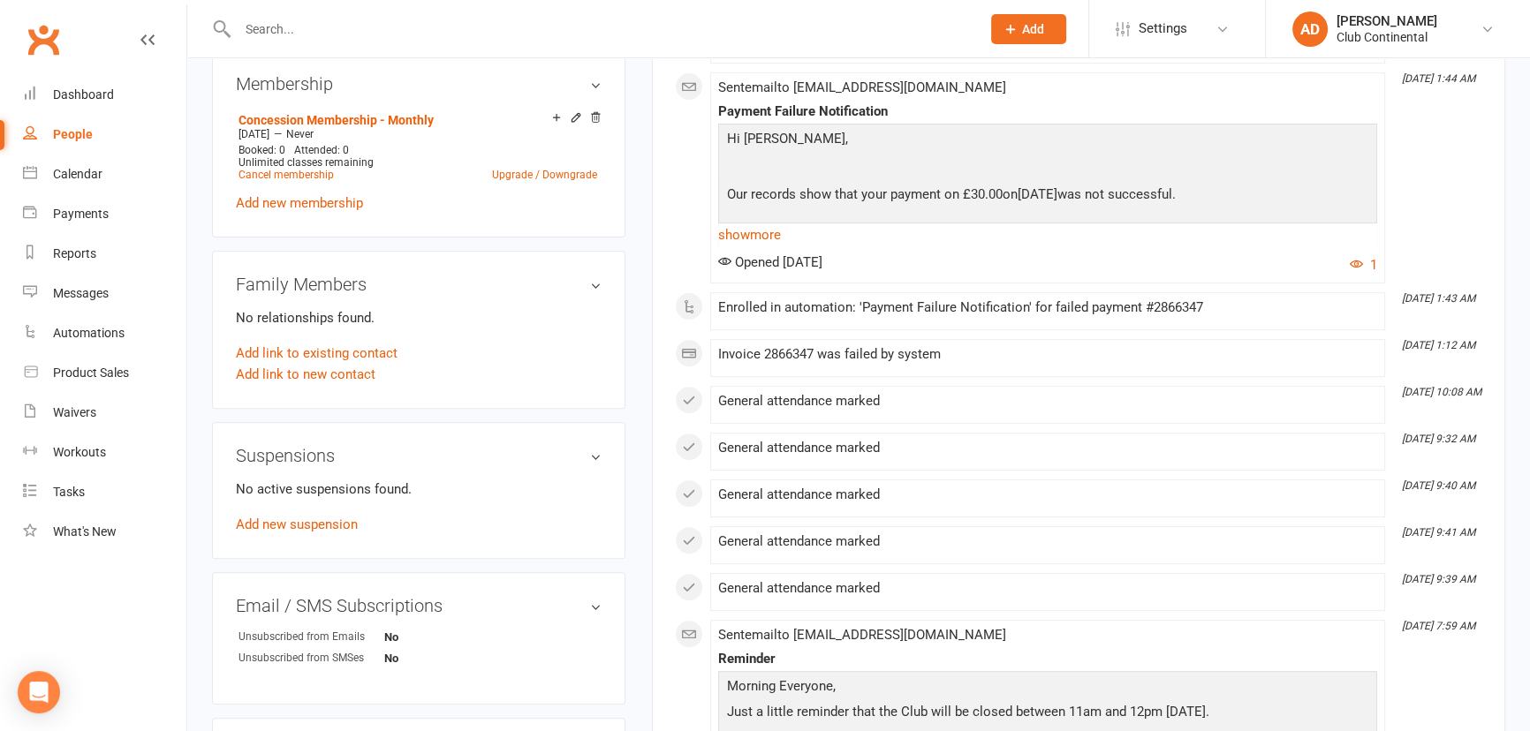
scroll to position [723, 0]
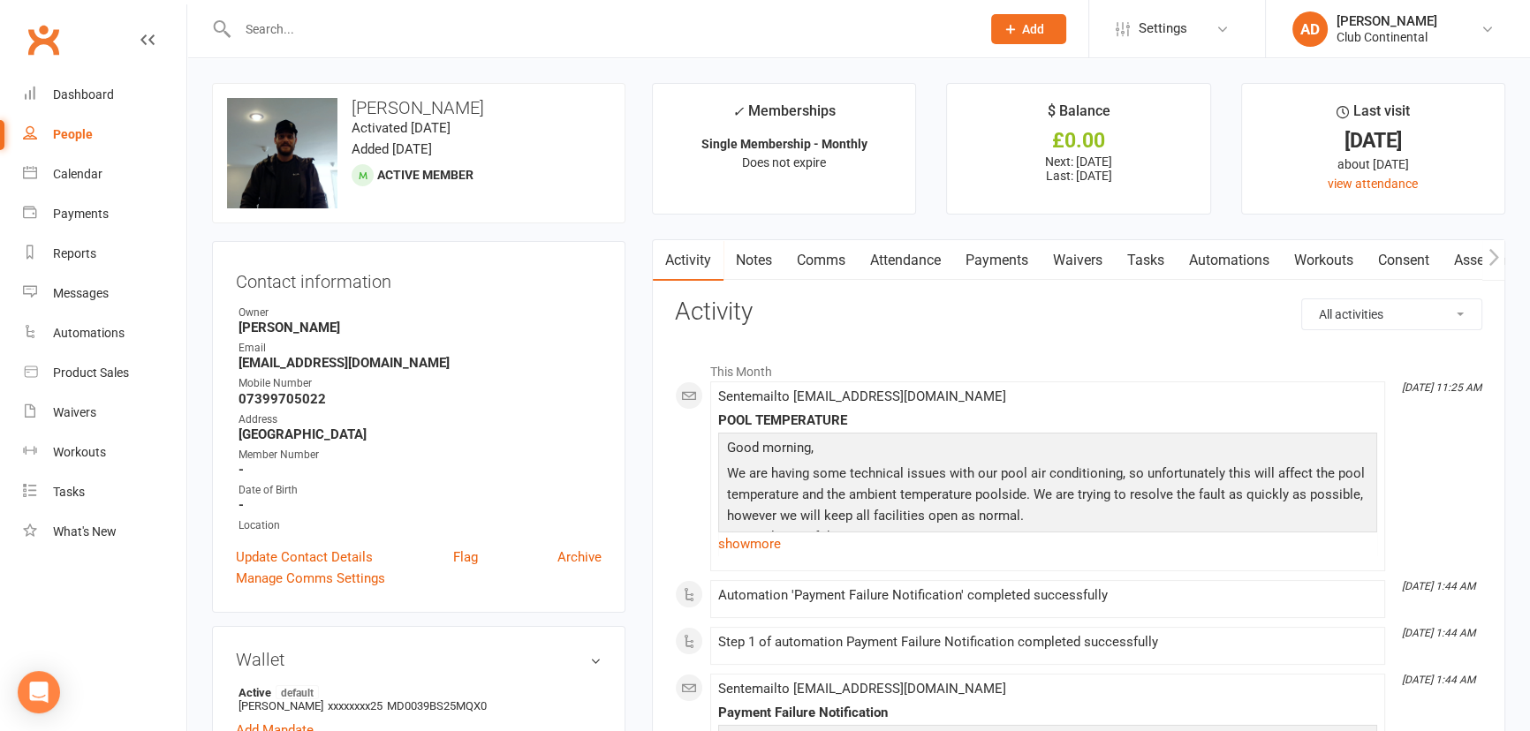
click at [999, 261] on link "Payments" at bounding box center [996, 260] width 87 height 41
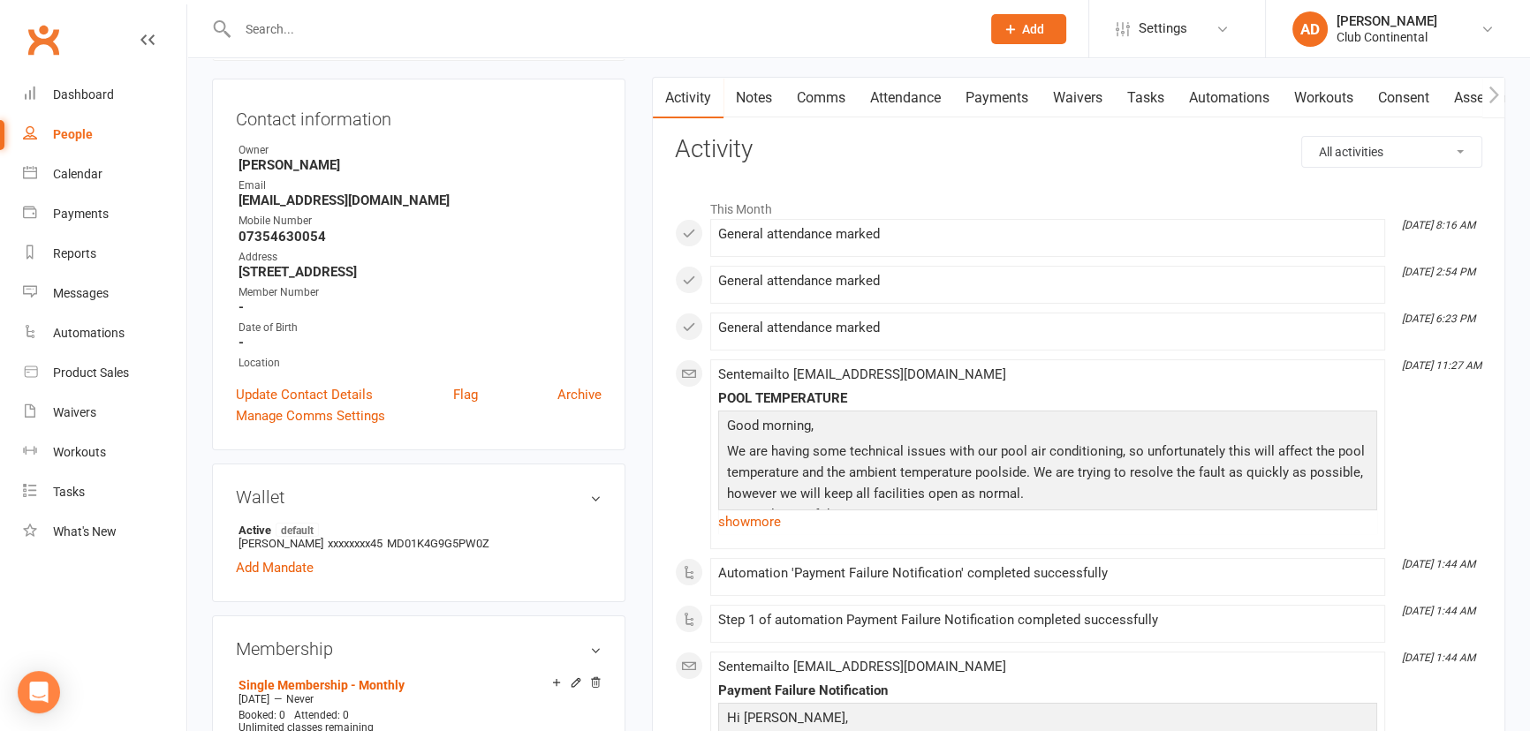
scroll to position [160, 0]
click at [986, 111] on link "Payments" at bounding box center [996, 100] width 87 height 41
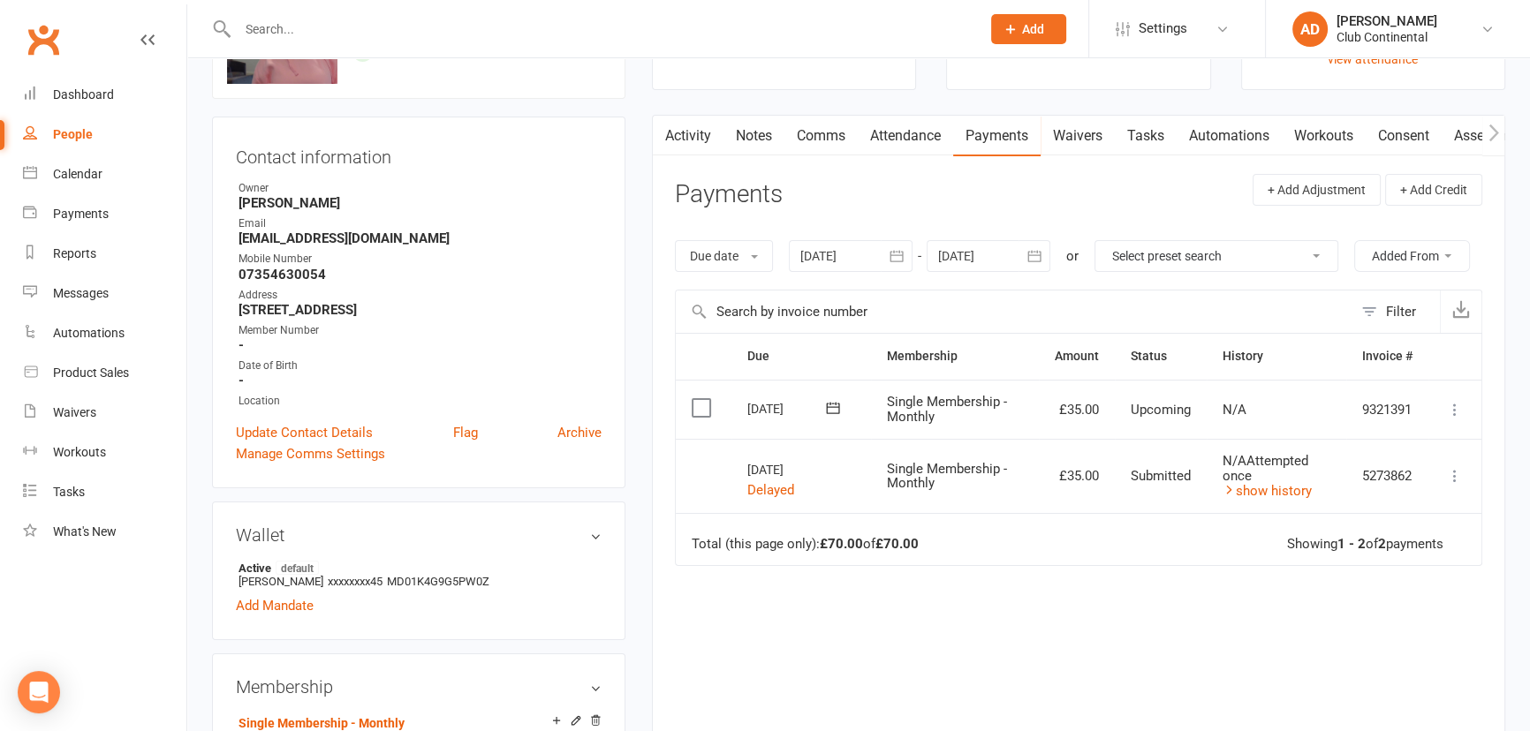
scroll to position [160, 0]
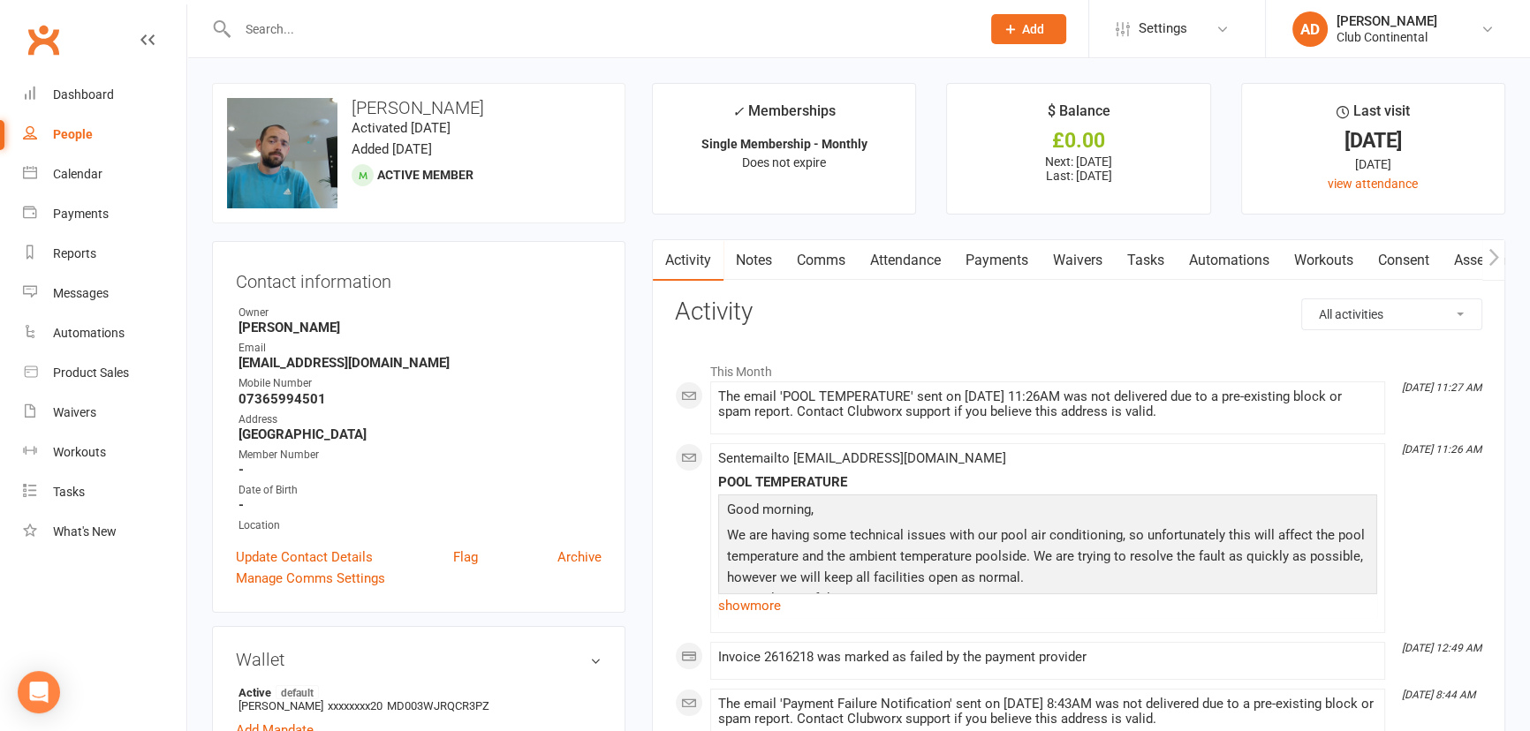
click at [1013, 269] on link "Payments" at bounding box center [996, 260] width 87 height 41
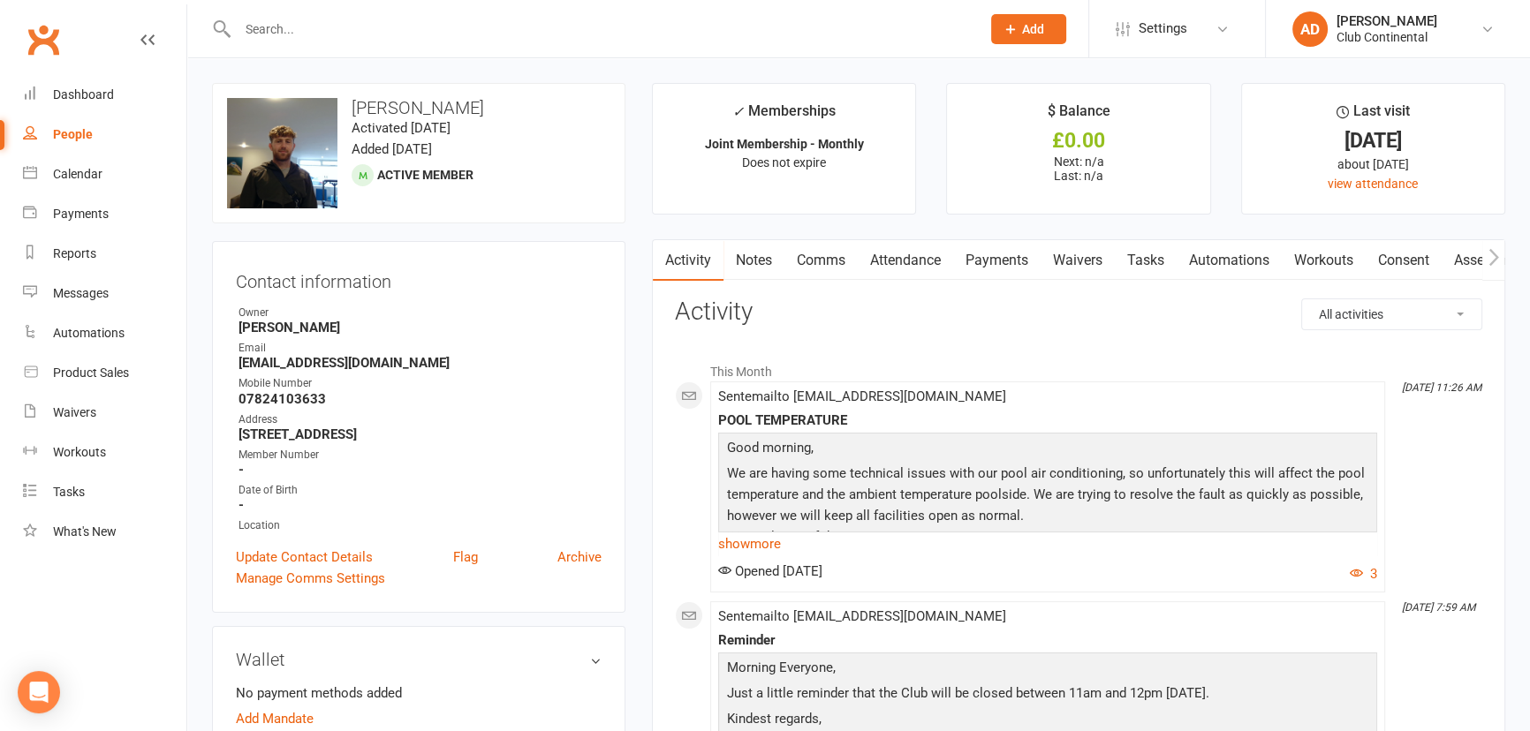
click at [402, 32] on input "text" at bounding box center [600, 29] width 736 height 25
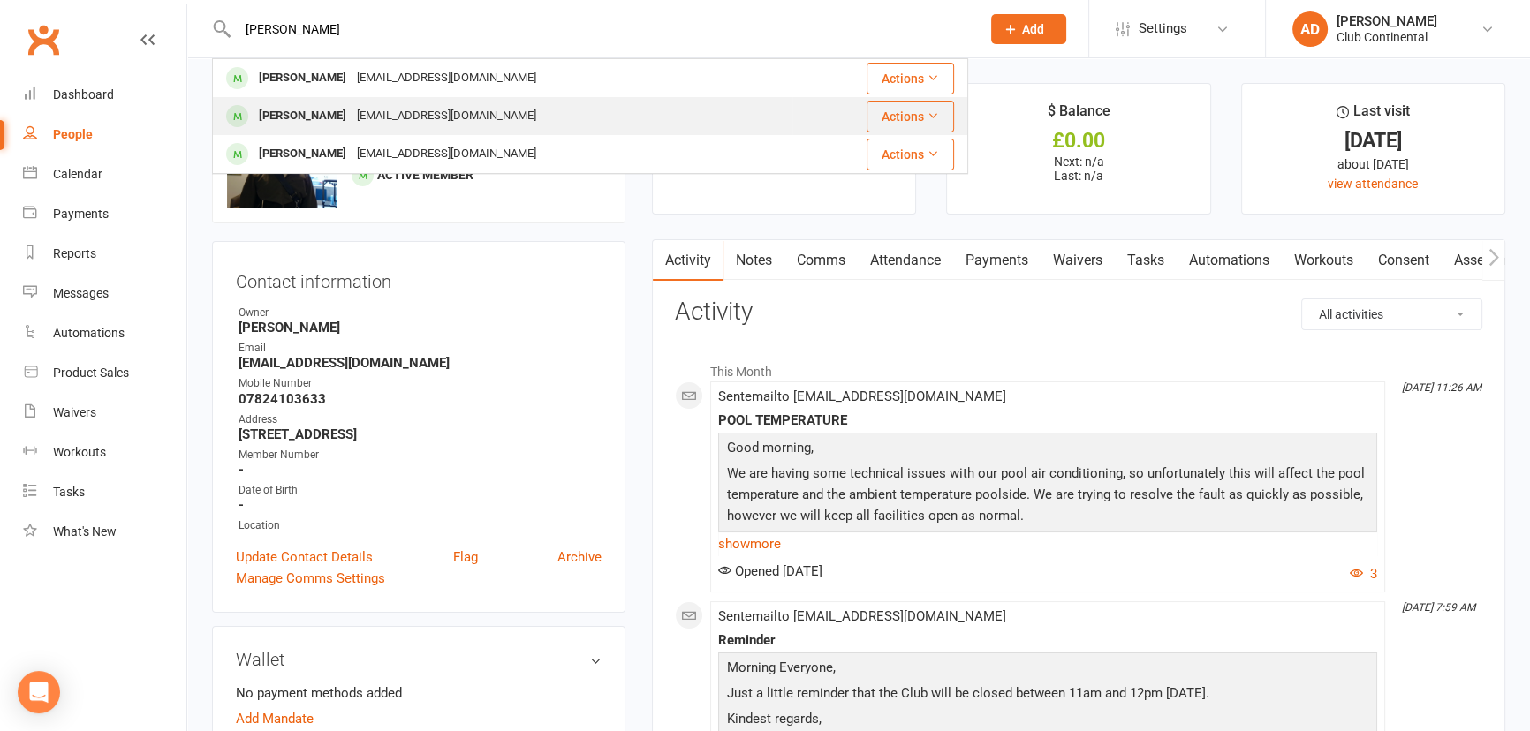
type input "webb"
click at [376, 117] on div "tommywebb2000@hotmail.com" at bounding box center [447, 116] width 190 height 26
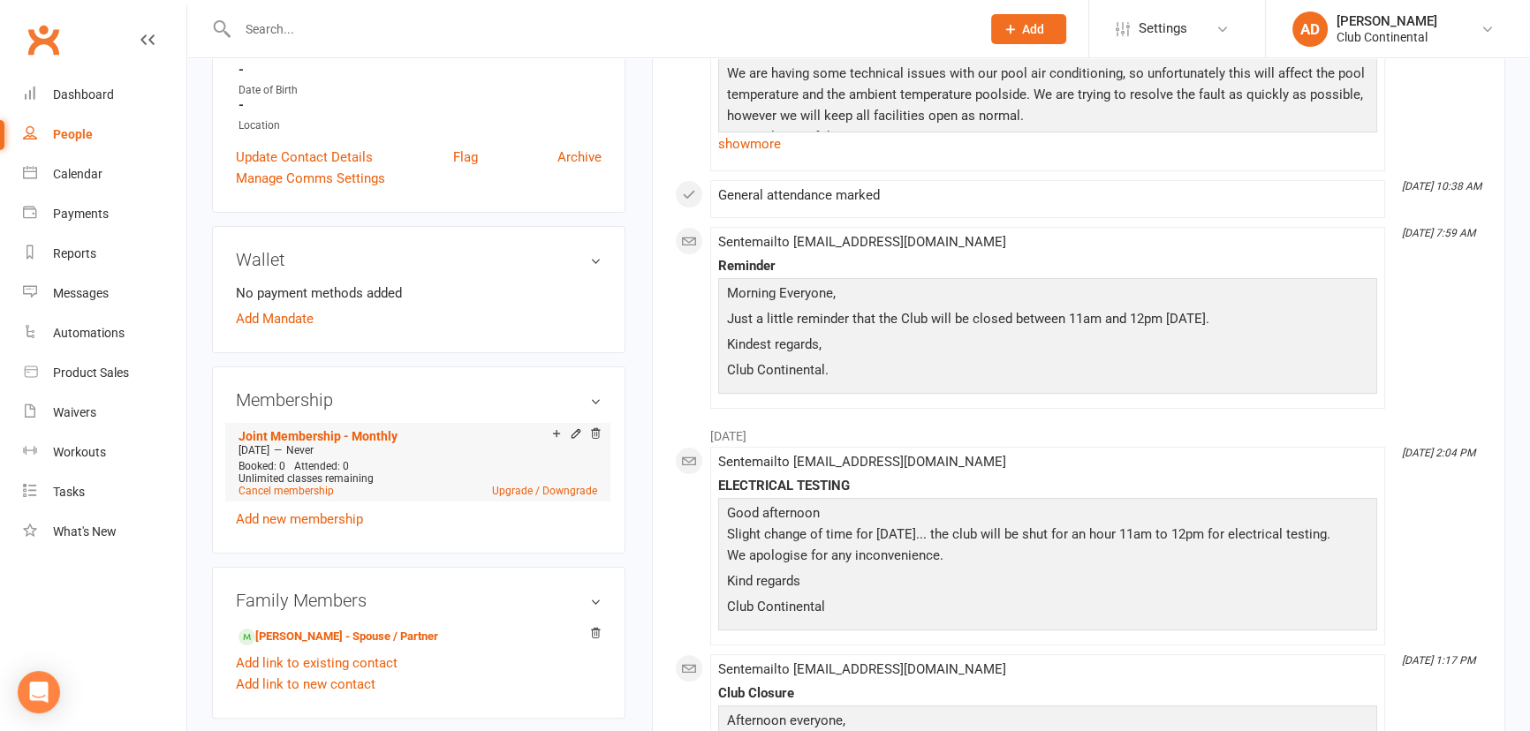
scroll to position [401, 0]
click at [388, 637] on link "Teri Hopper - Spouse / Partner" at bounding box center [339, 636] width 200 height 19
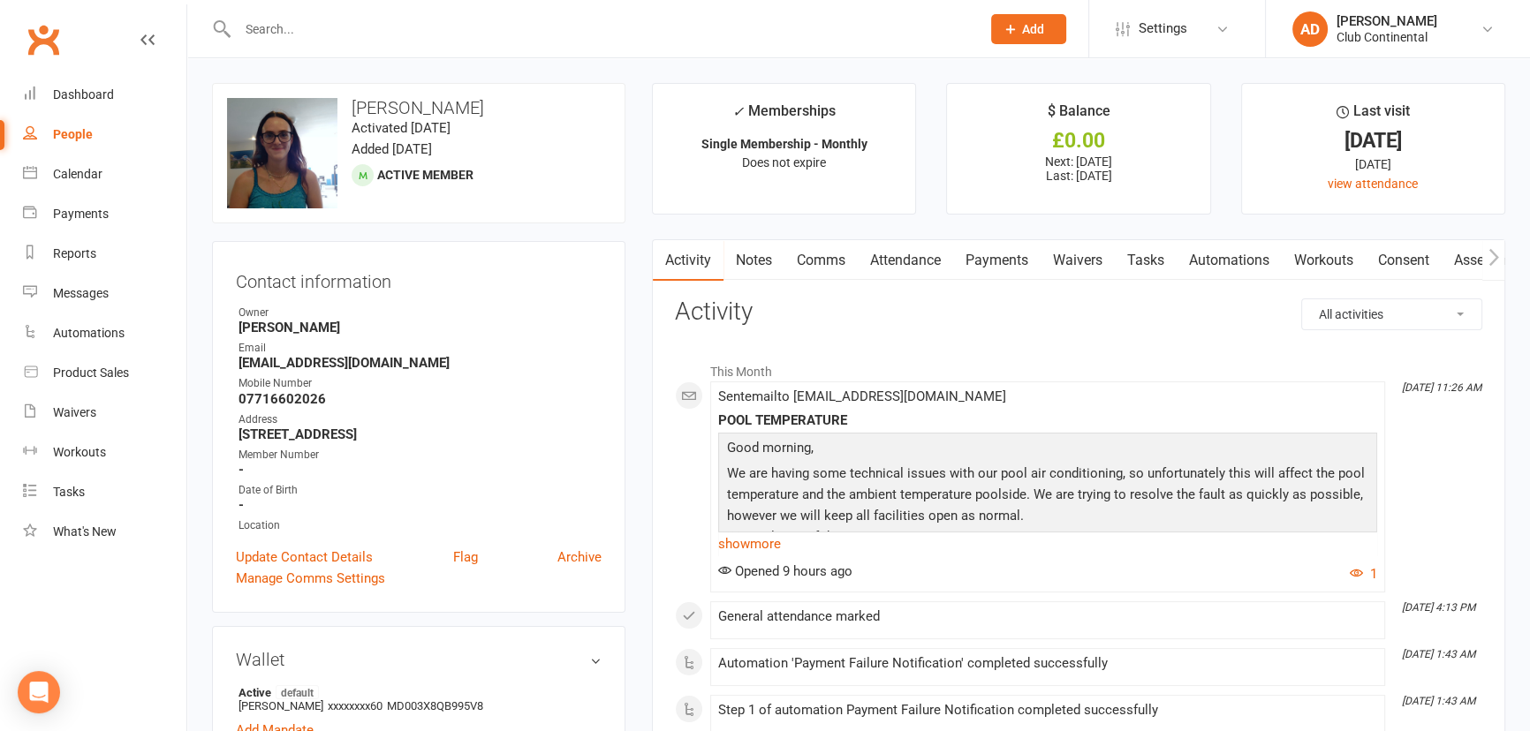
click at [973, 248] on link "Payments" at bounding box center [996, 260] width 87 height 41
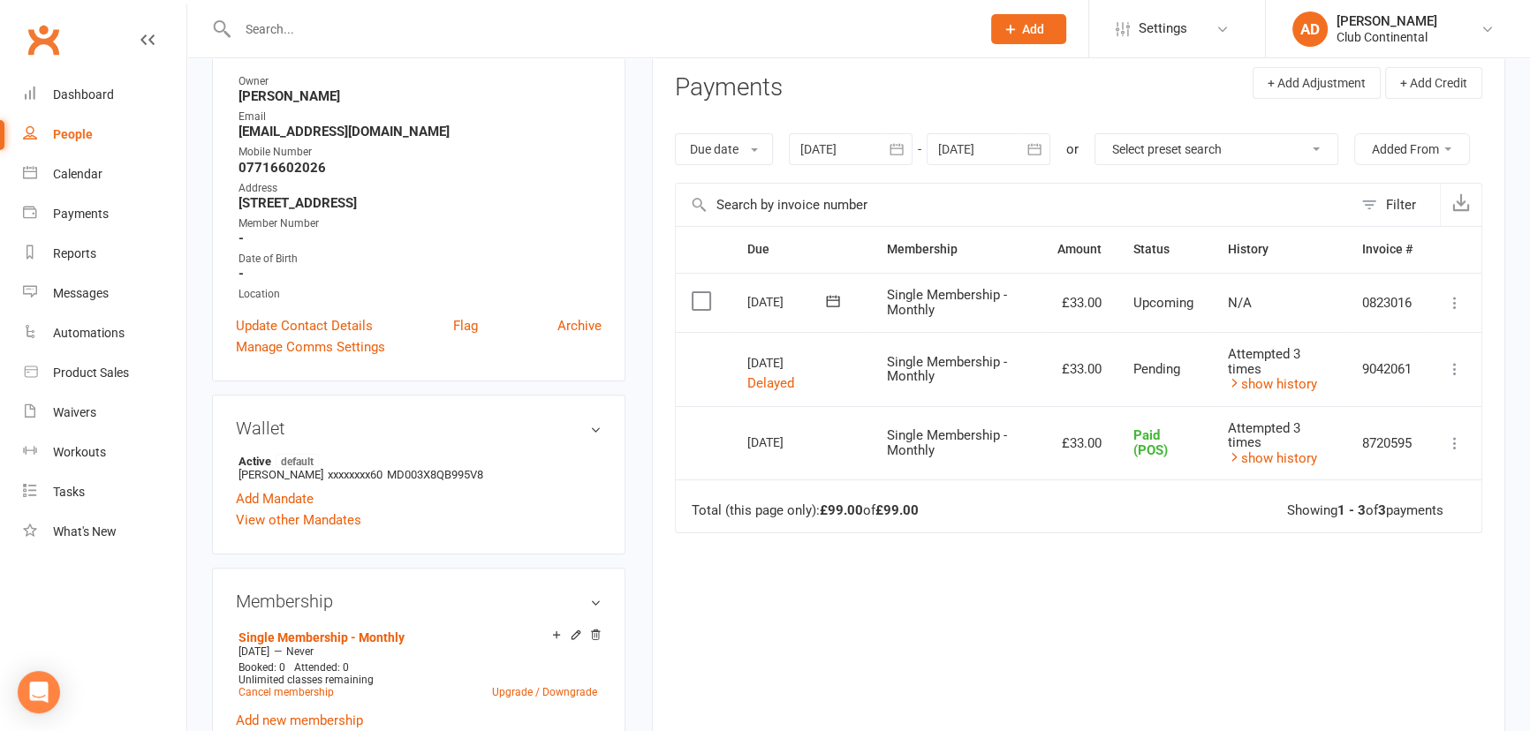
scroll to position [240, 0]
